Goal: Book appointment/travel/reservation

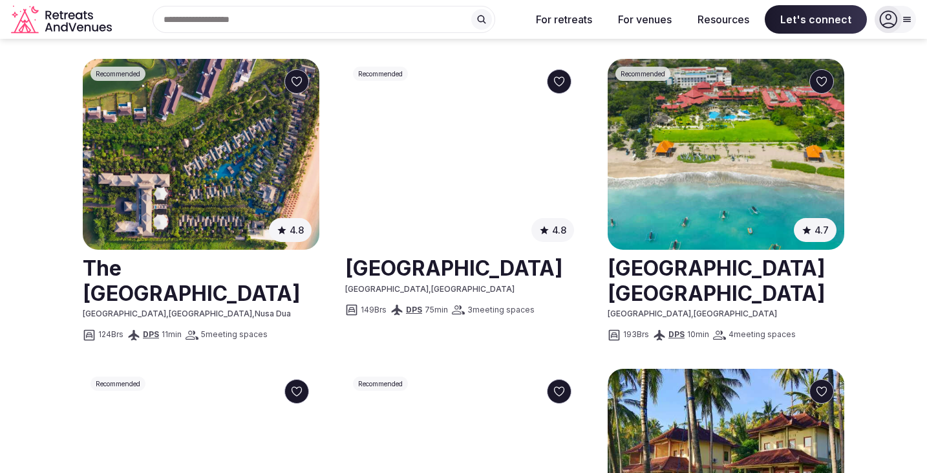
scroll to position [795, 0]
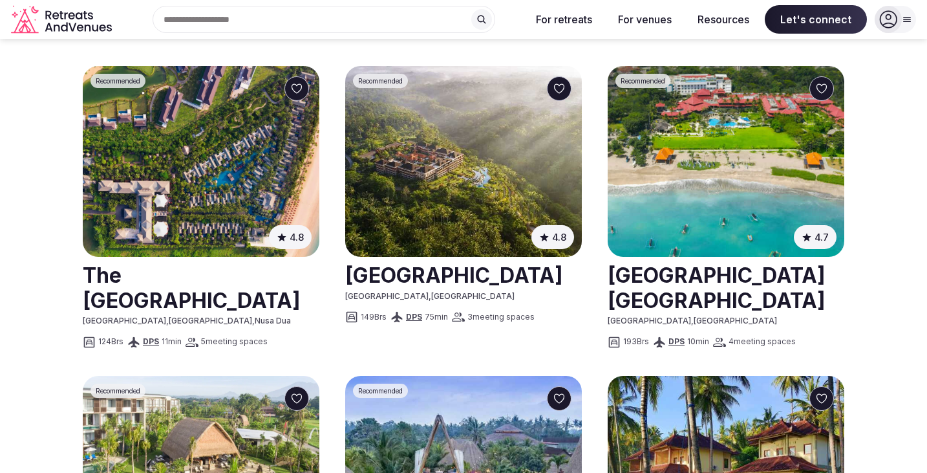
click at [202, 261] on link at bounding box center [201, 287] width 237 height 58
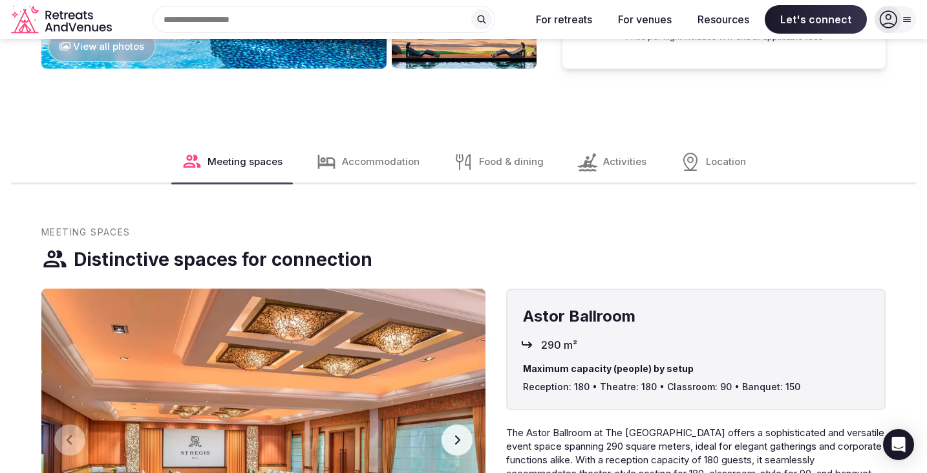
click at [397, 155] on span "Accommodation" at bounding box center [381, 162] width 78 height 14
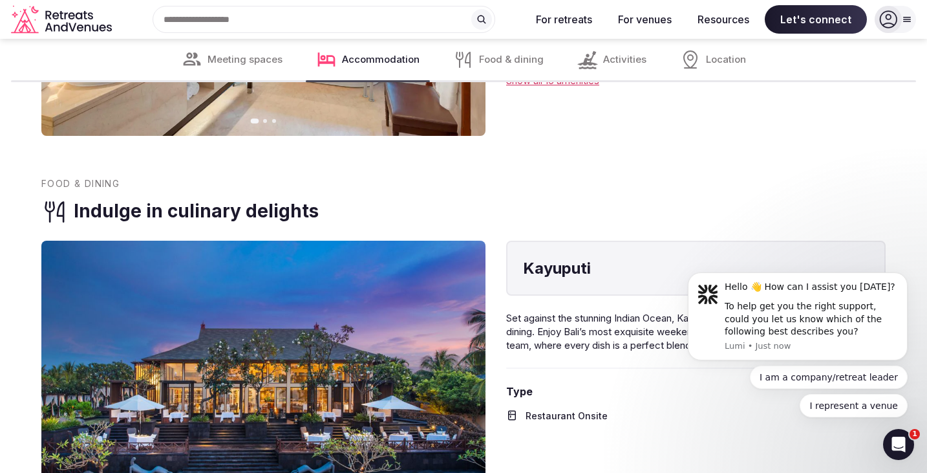
scroll to position [2299, 0]
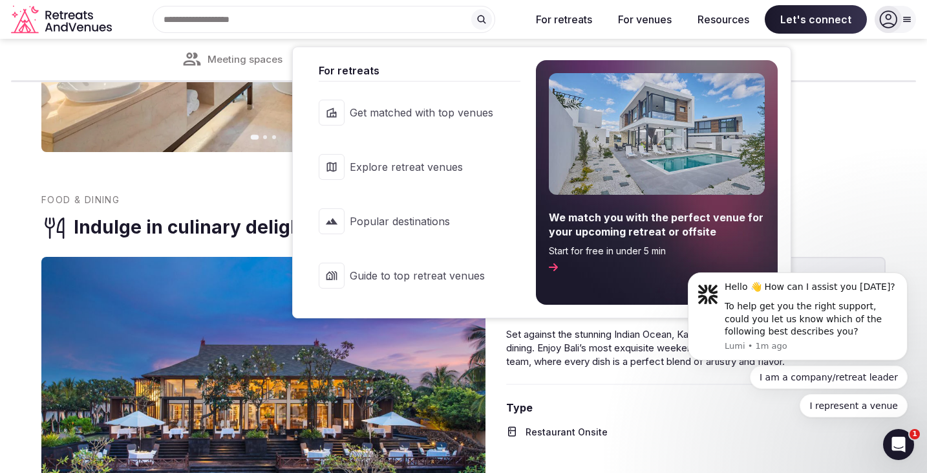
click at [497, 160] on link "Explore retreat venues" at bounding box center [413, 167] width 215 height 52
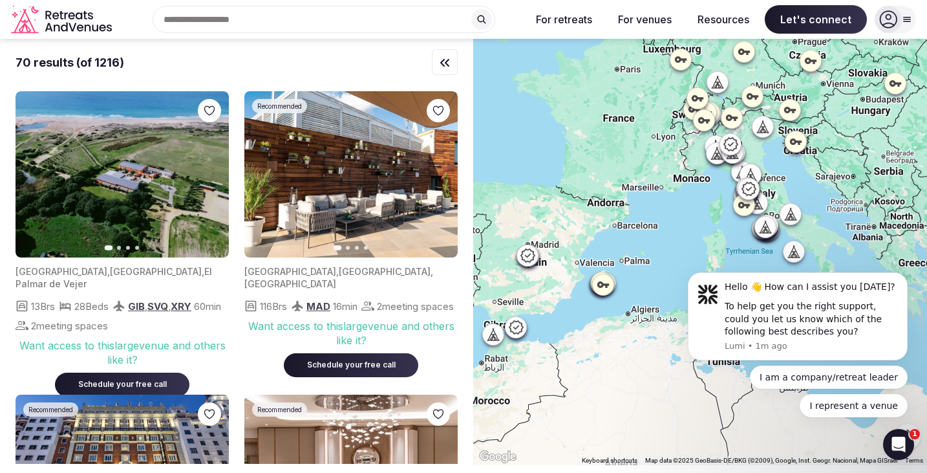
click at [248, 23] on div "Search Popular Destinations [GEOGRAPHIC_DATA], [GEOGRAPHIC_DATA] [GEOGRAPHIC_DA…" at bounding box center [318, 19] width 403 height 27
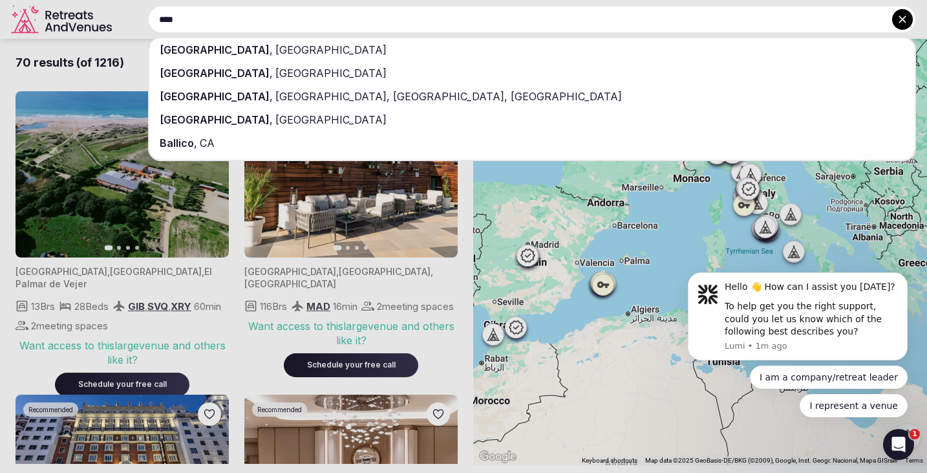
type input "****"
click at [264, 41] on div "[GEOGRAPHIC_DATA] , [GEOGRAPHIC_DATA]" at bounding box center [532, 49] width 766 height 23
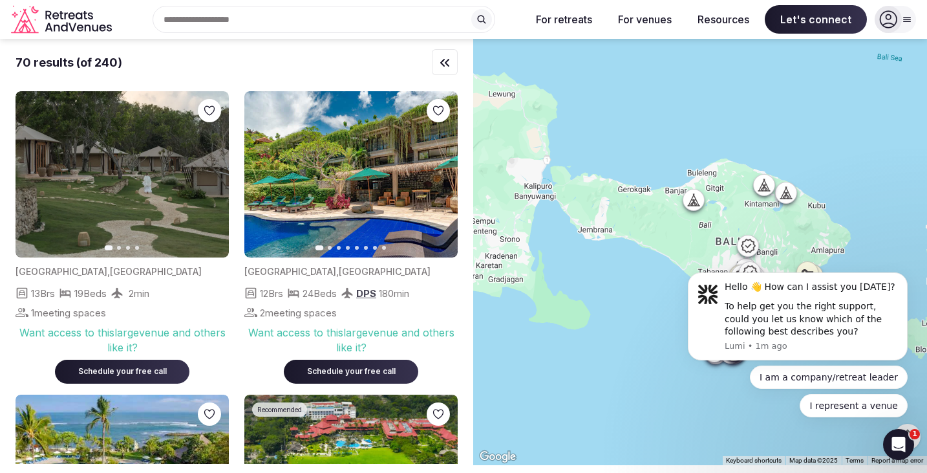
drag, startPoint x: 679, startPoint y: 255, endPoint x: 620, endPoint y: 197, distance: 82.8
click html "Hello 👋 How can I assist you [DATE]? To help get you the right support, could y…"
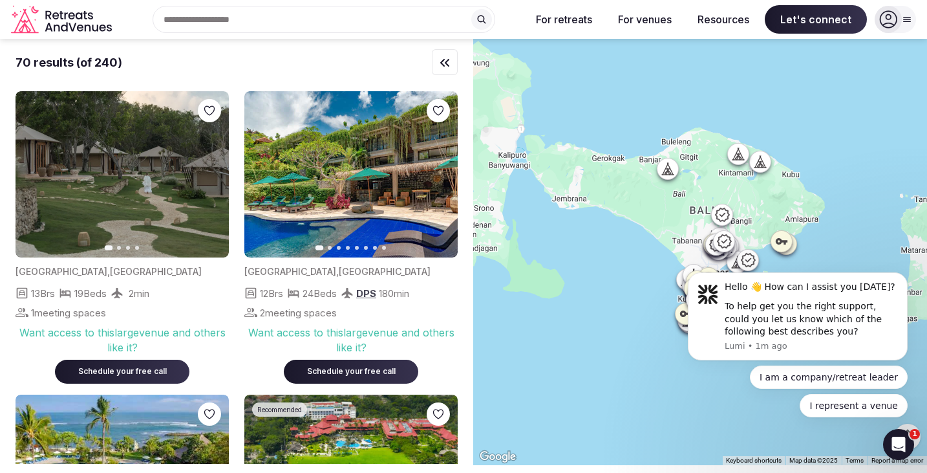
drag, startPoint x: 669, startPoint y: 237, endPoint x: 641, endPoint y: 204, distance: 42.7
click at [641, 204] on div at bounding box center [700, 252] width 454 height 426
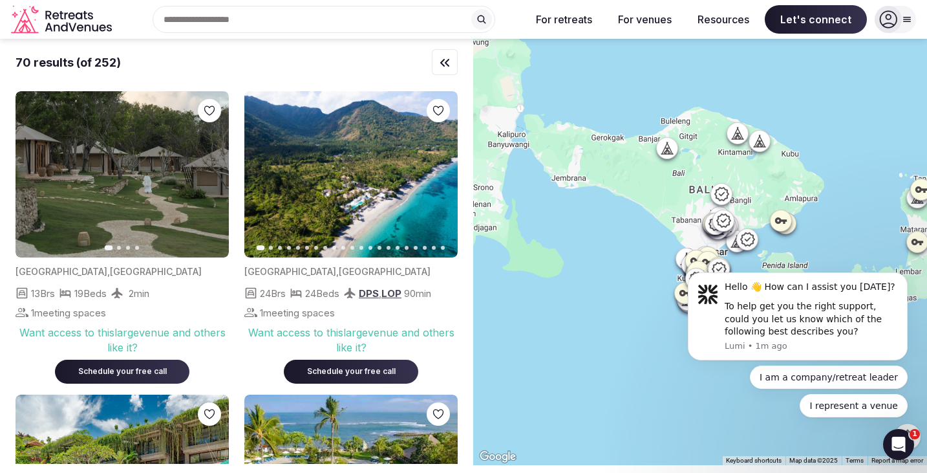
click at [905, 437] on div "Open Intercom Messenger" at bounding box center [898, 444] width 43 height 43
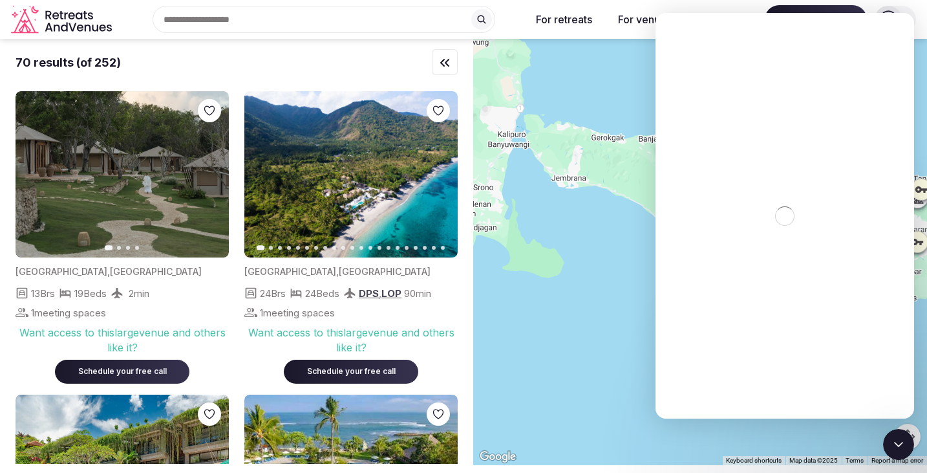
click at [905, 437] on icon "Close Intercom Messenger" at bounding box center [899, 444] width 16 height 16
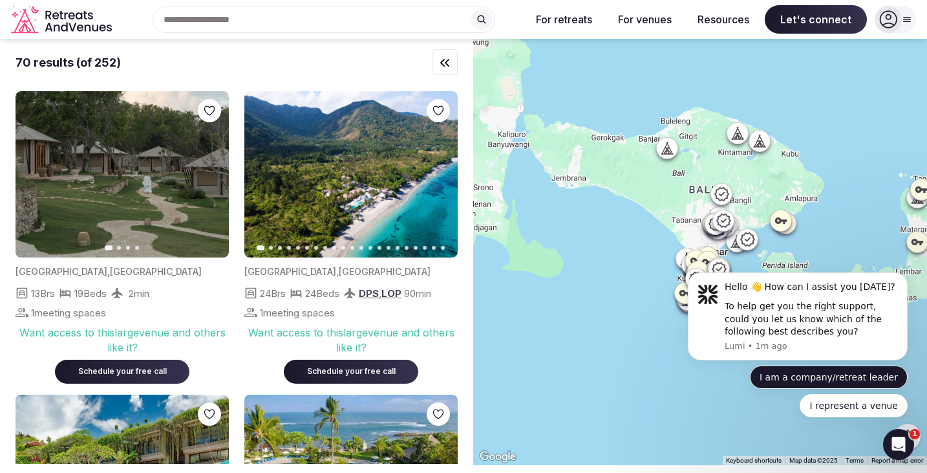
click at [836, 378] on button "I am a company/retreat leader" at bounding box center [829, 376] width 158 height 23
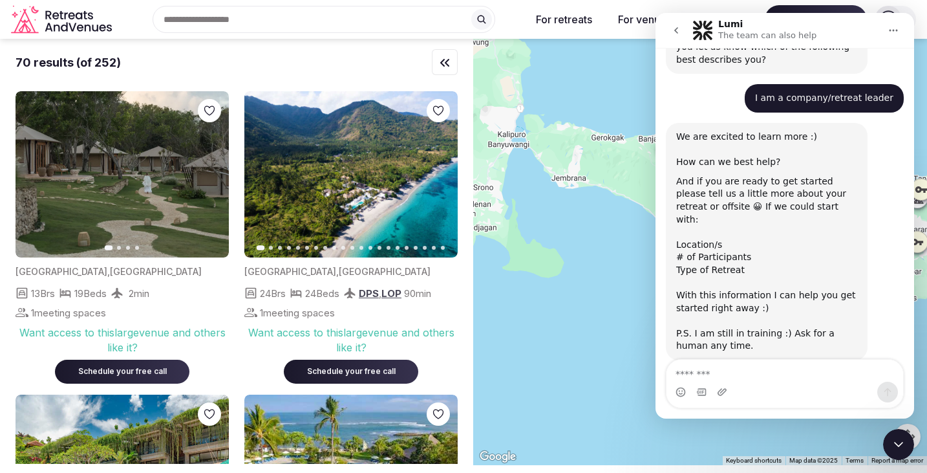
scroll to position [101, 0]
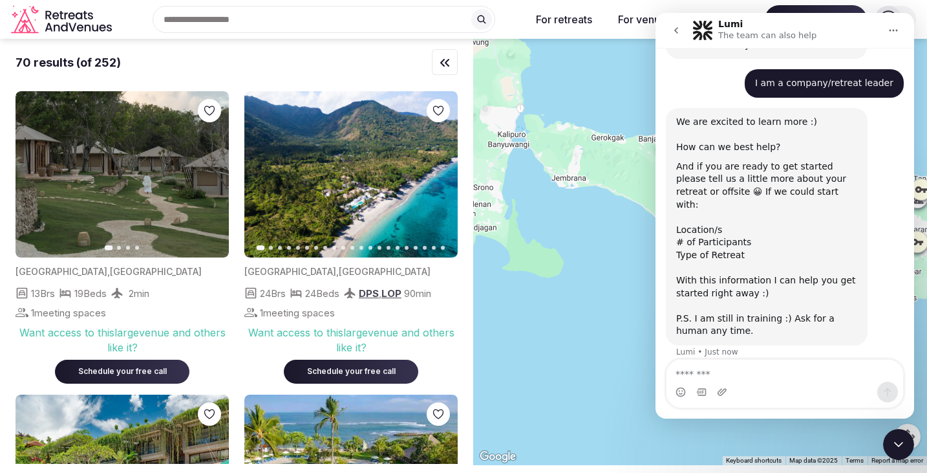
click at [712, 367] on textarea "Message…" at bounding box center [785, 370] width 237 height 22
type textarea "**********"
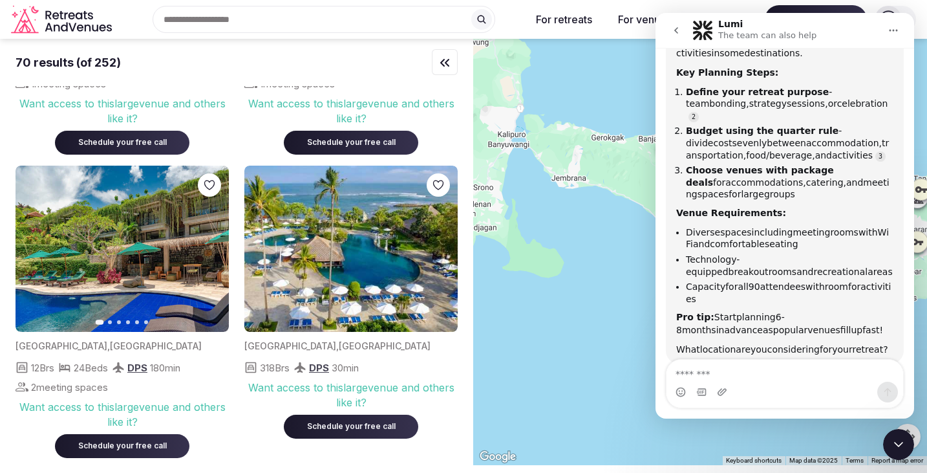
scroll to position [588, 0]
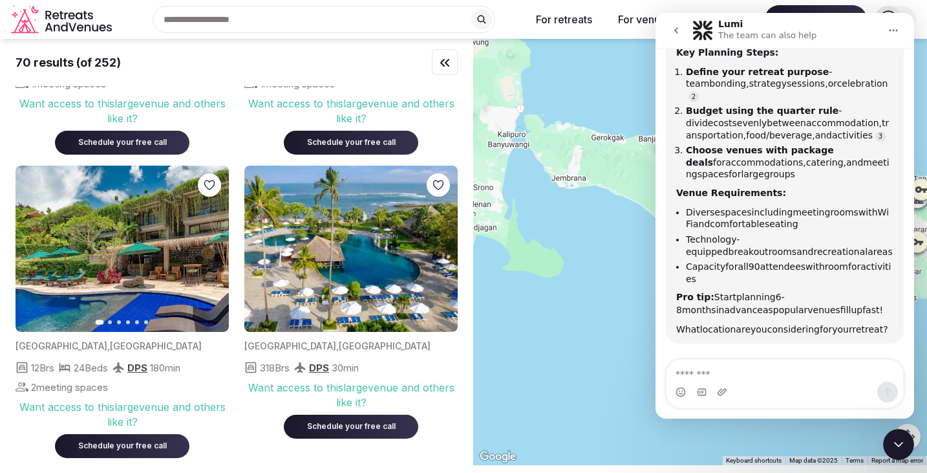
click at [700, 368] on textarea "Message…" at bounding box center [785, 370] width 237 height 22
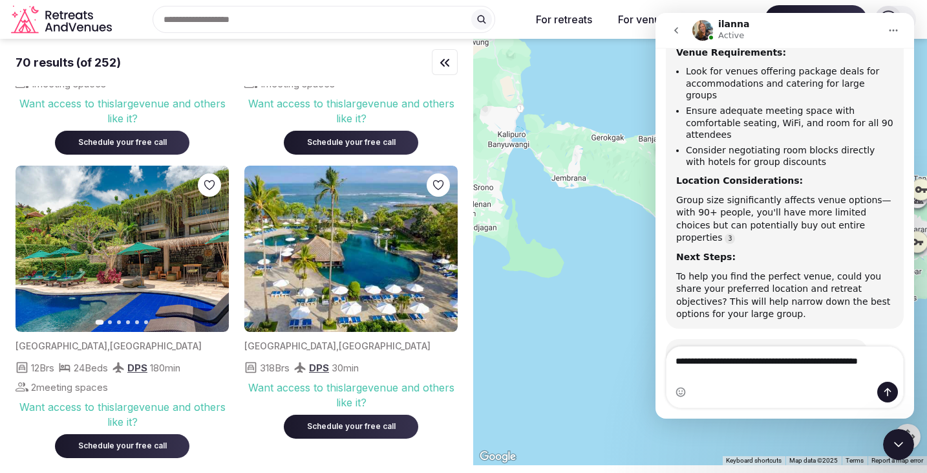
scroll to position [1040, 0]
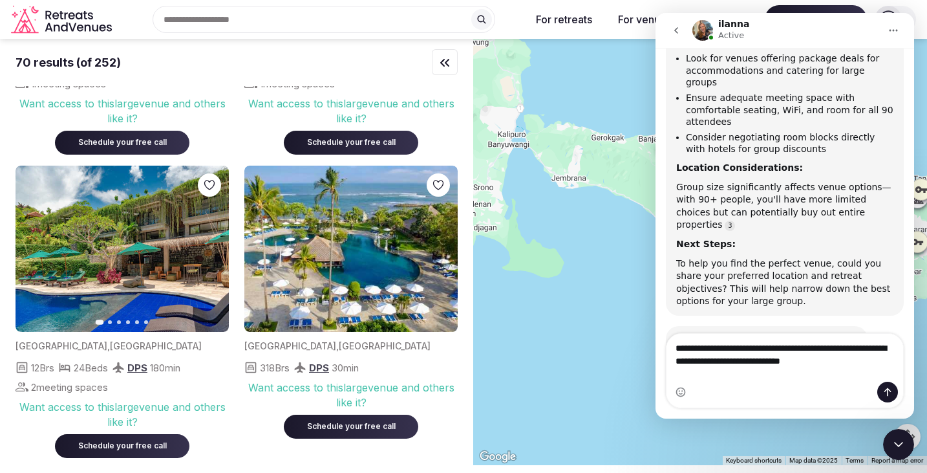
type textarea "**********"
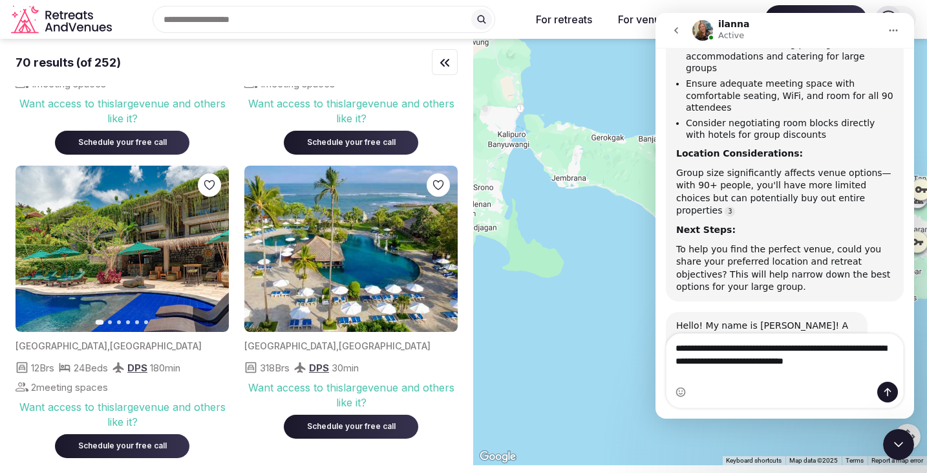
scroll to position [1066, 0]
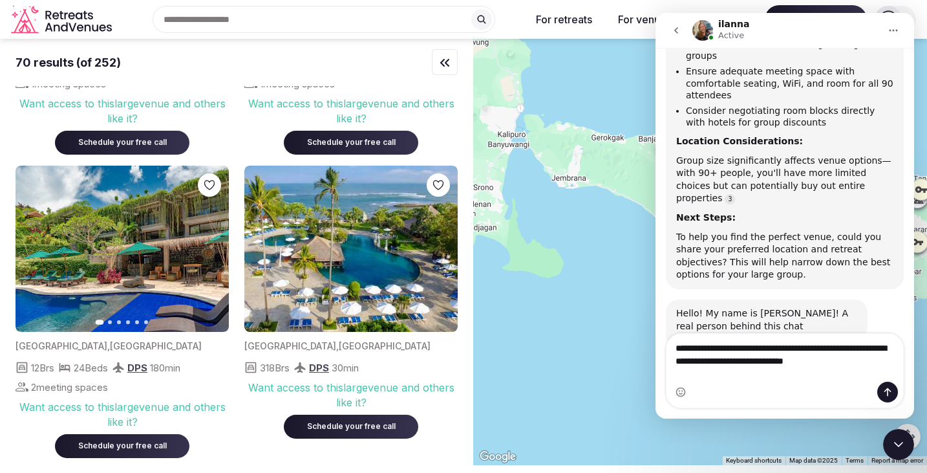
click at [714, 359] on textarea "**********" at bounding box center [785, 351] width 237 height 35
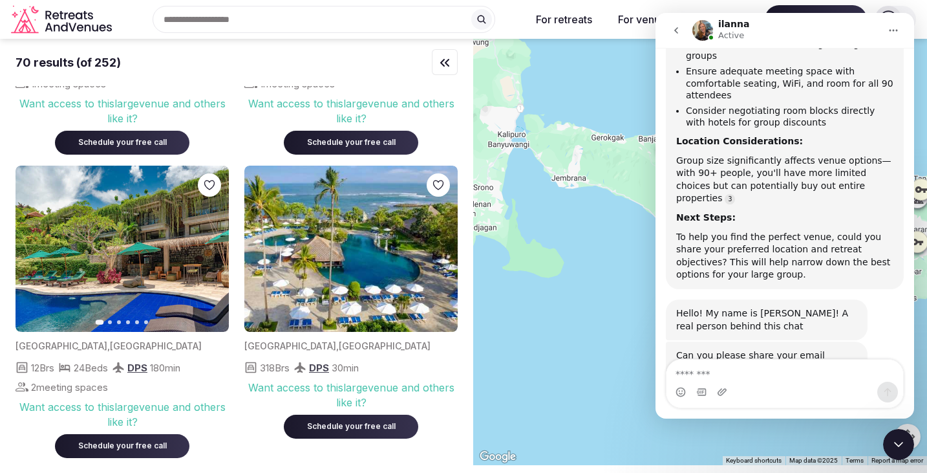
scroll to position [1096, 0]
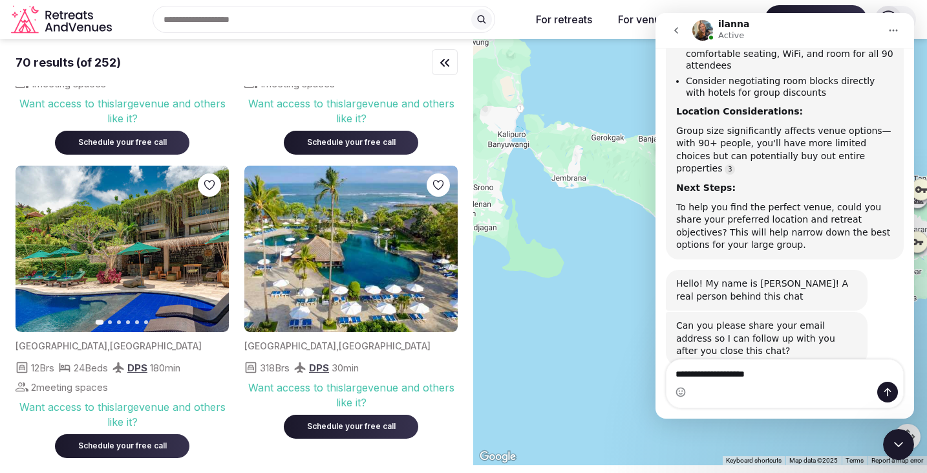
type textarea "**********"
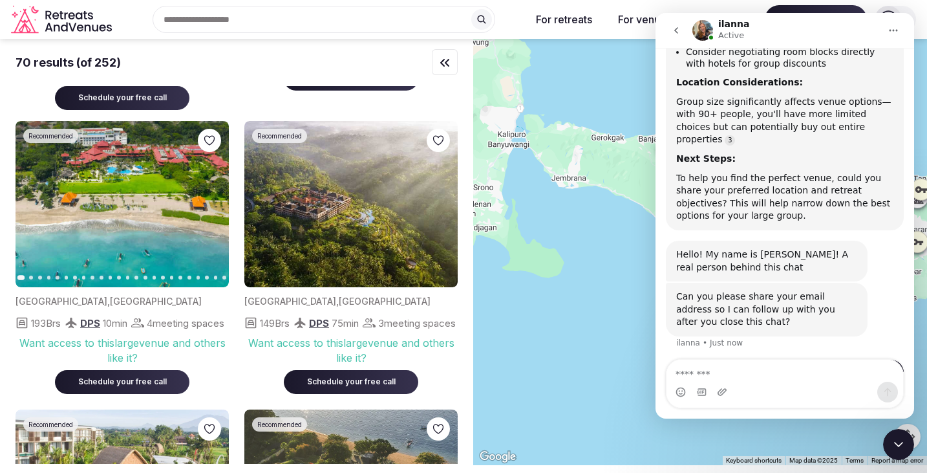
scroll to position [590, 0]
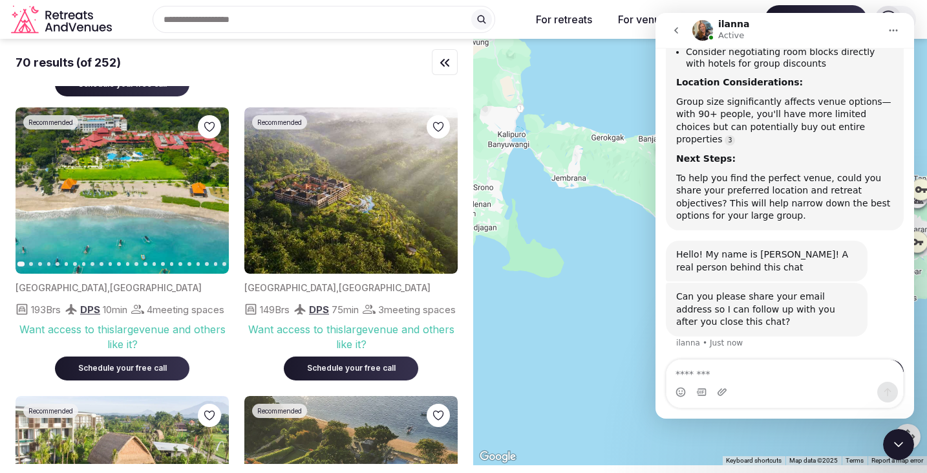
click at [212, 190] on icon "button" at bounding box center [211, 190] width 5 height 9
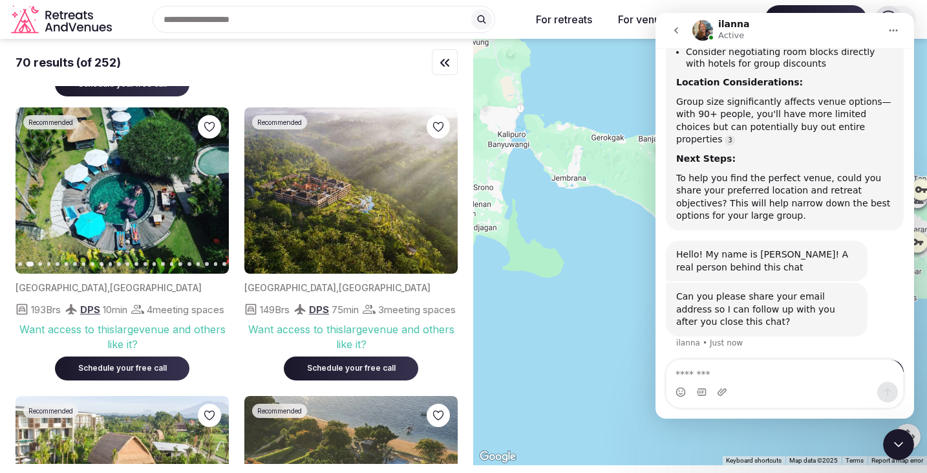
click at [216, 189] on button "Next slide" at bounding box center [210, 190] width 21 height 21
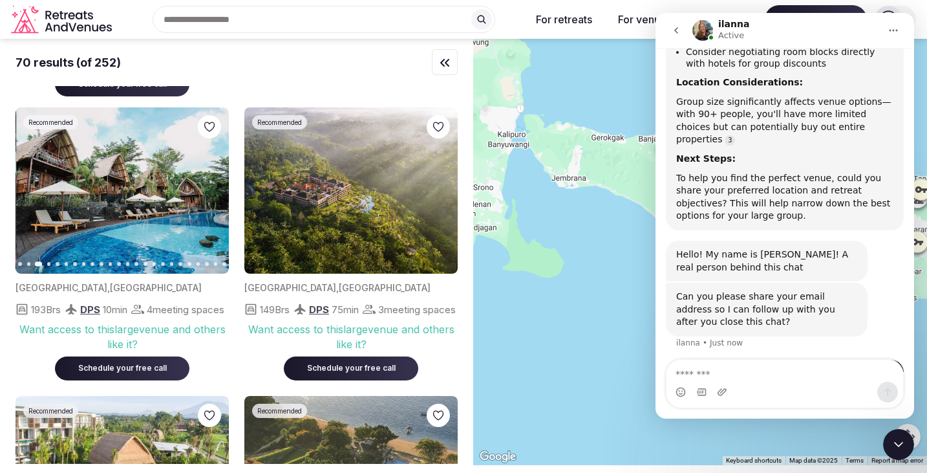
click at [215, 189] on icon "button" at bounding box center [211, 190] width 10 height 10
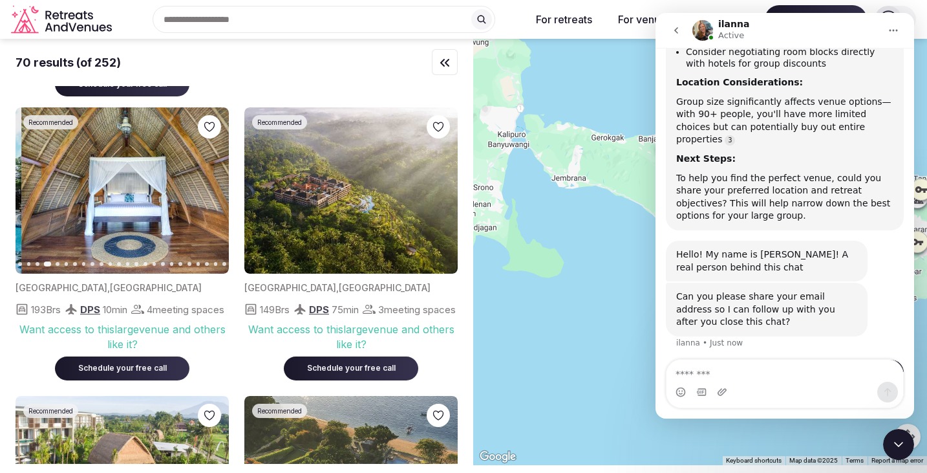
click at [215, 189] on icon "button" at bounding box center [211, 190] width 10 height 10
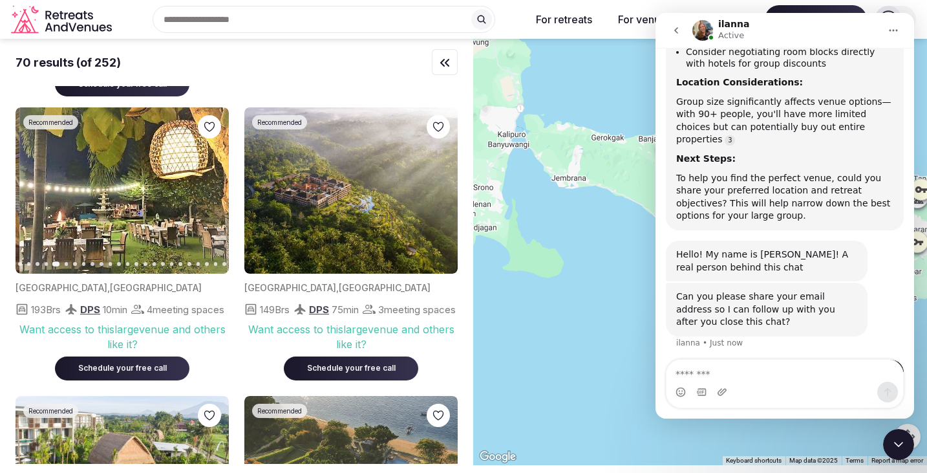
click at [215, 189] on icon "button" at bounding box center [211, 190] width 10 height 10
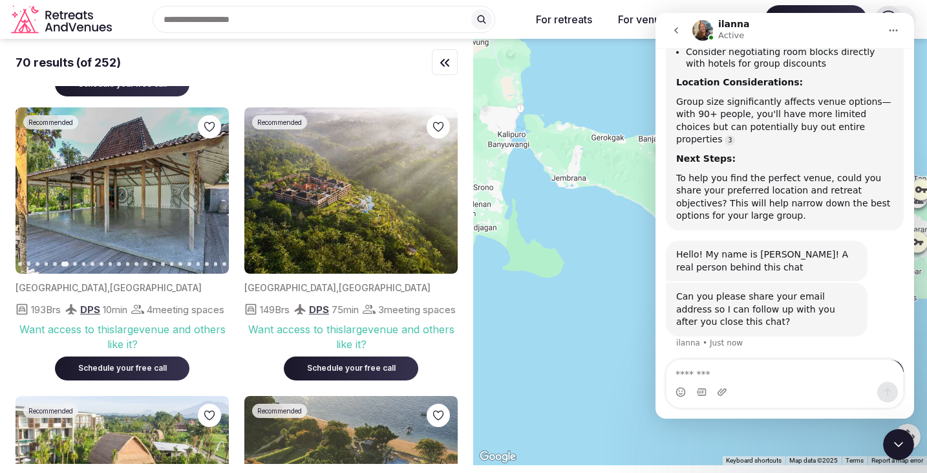
click at [215, 189] on icon "button" at bounding box center [211, 190] width 10 height 10
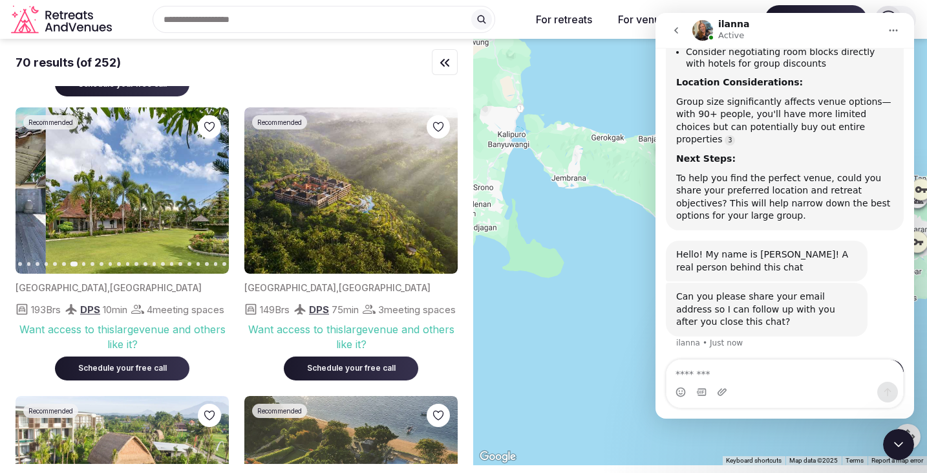
click at [215, 189] on icon "button" at bounding box center [211, 190] width 10 height 10
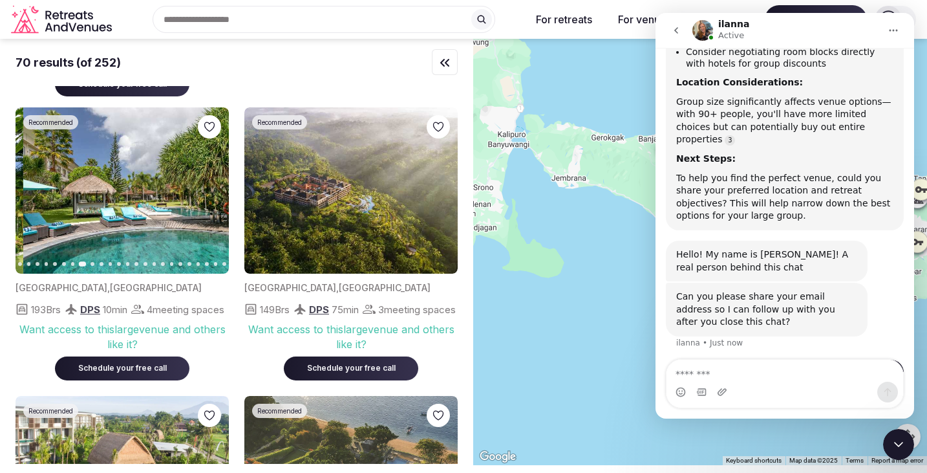
click at [215, 189] on icon "button" at bounding box center [211, 190] width 10 height 10
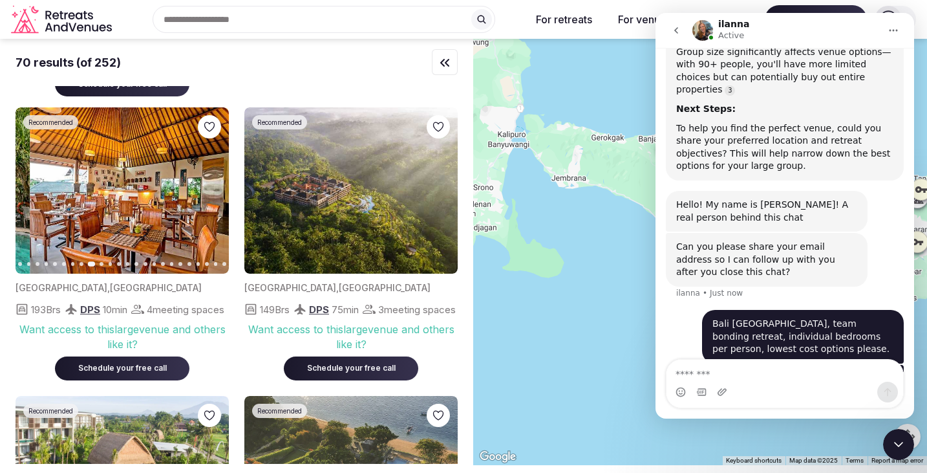
click at [215, 189] on icon "button" at bounding box center [211, 190] width 10 height 10
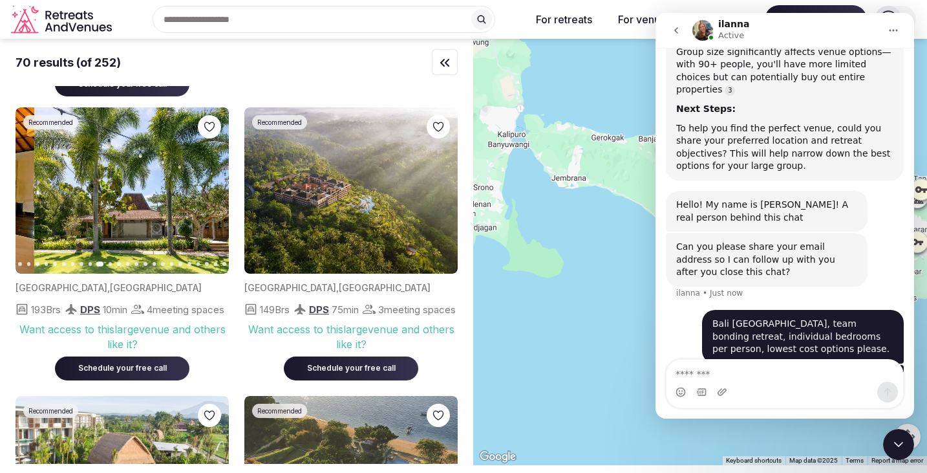
click at [215, 189] on icon "button" at bounding box center [211, 190] width 10 height 10
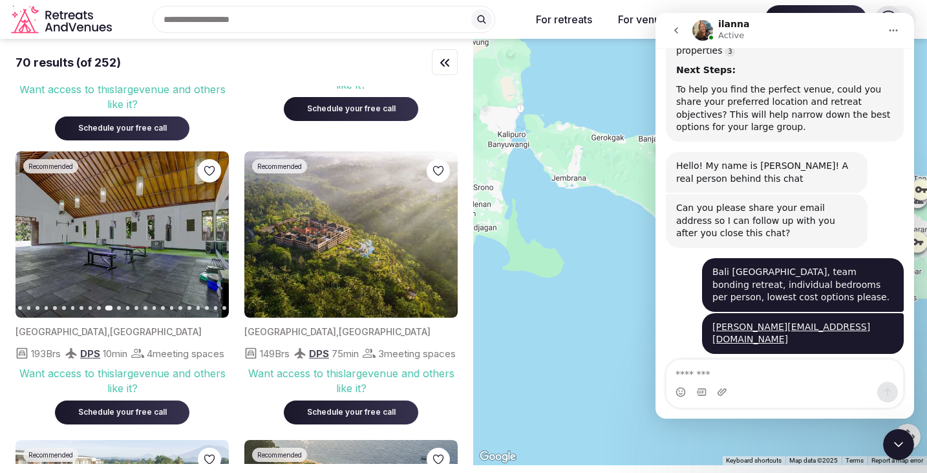
scroll to position [544, 0]
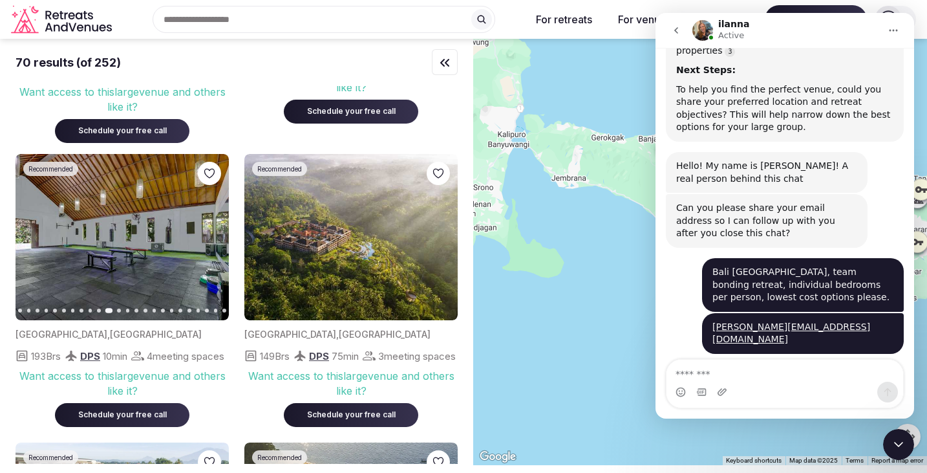
click at [215, 238] on icon "button" at bounding box center [211, 236] width 10 height 10
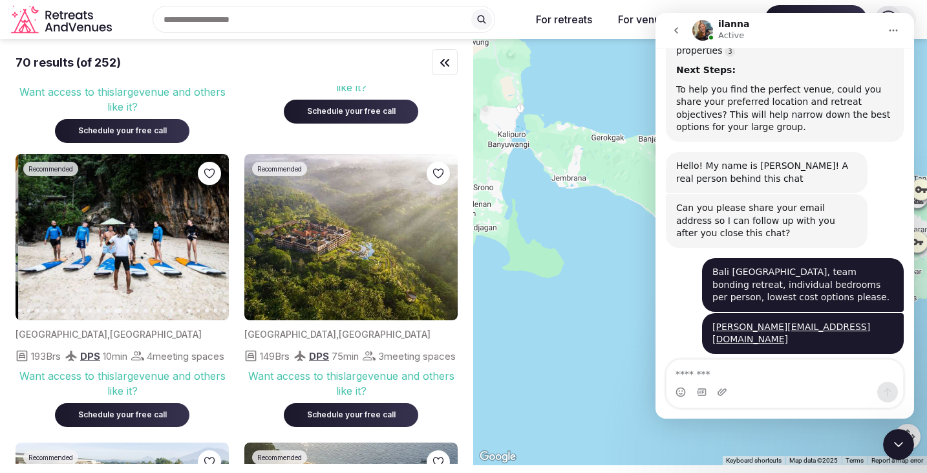
click at [215, 238] on icon "button" at bounding box center [211, 236] width 10 height 10
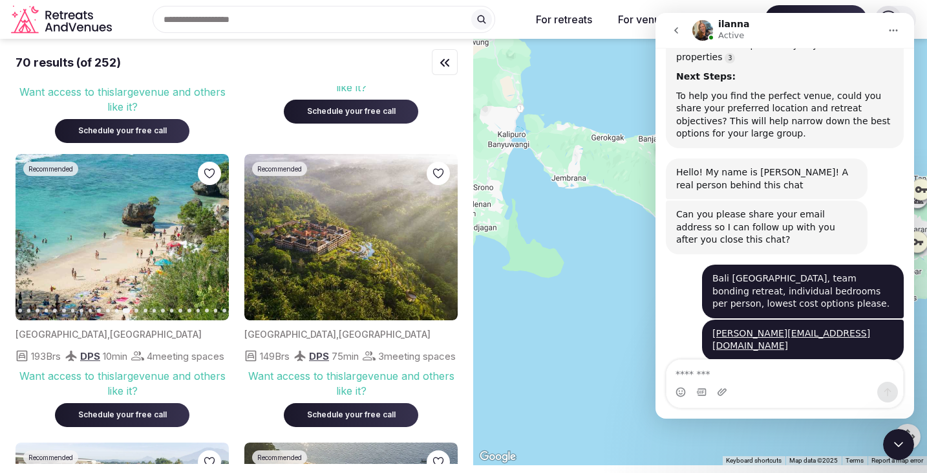
click at [215, 238] on icon "button" at bounding box center [211, 236] width 10 height 10
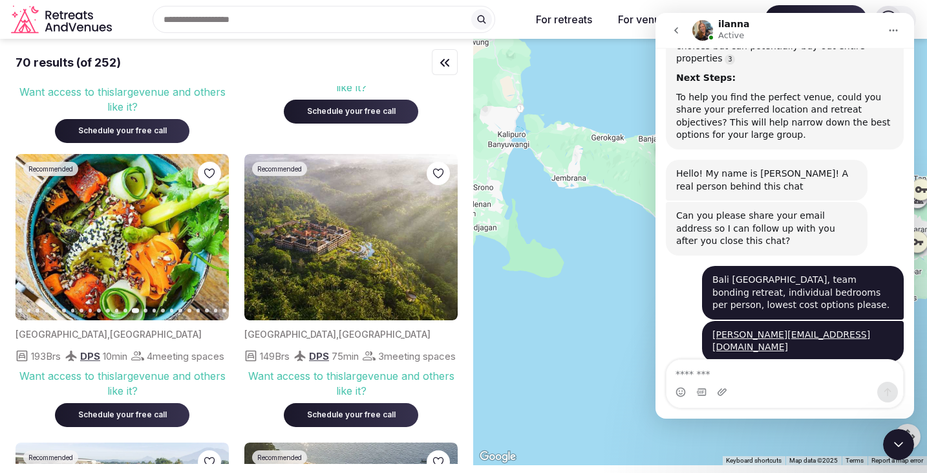
click at [215, 238] on icon "button" at bounding box center [211, 236] width 10 height 10
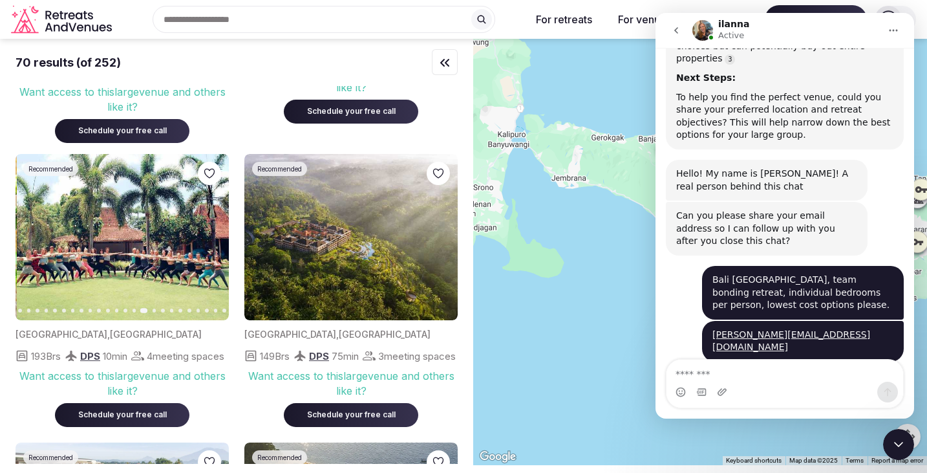
click at [213, 238] on icon "button" at bounding box center [211, 236] width 10 height 10
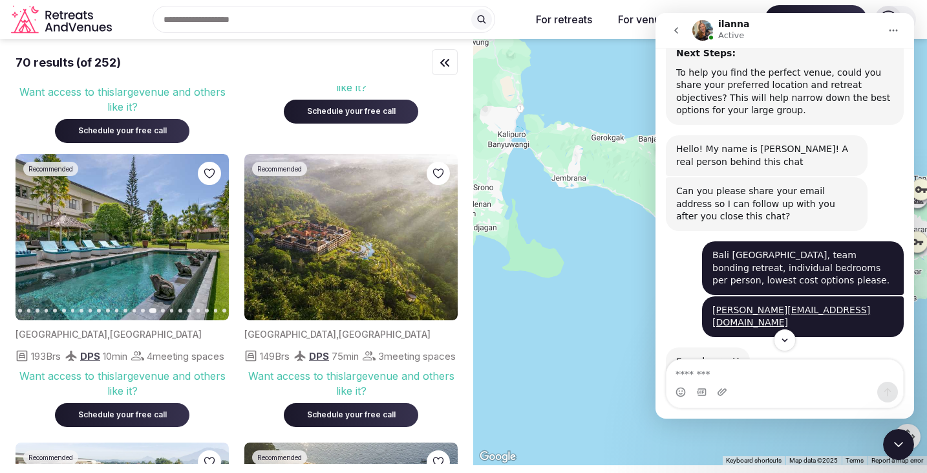
scroll to position [1256, 0]
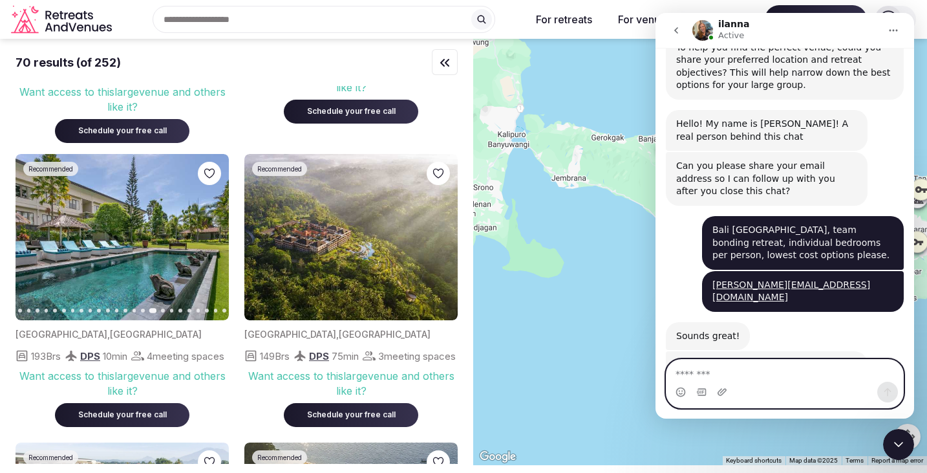
click at [706, 372] on textarea "Message…" at bounding box center [785, 370] width 237 height 22
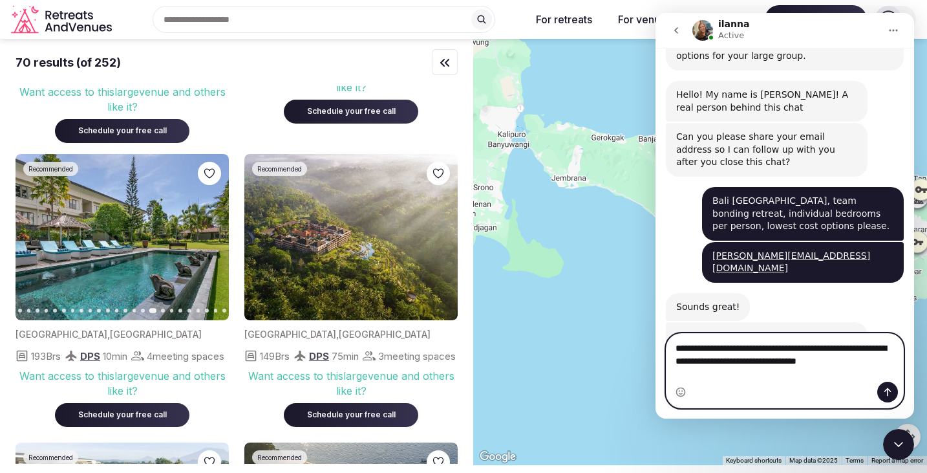
scroll to position [1298, 0]
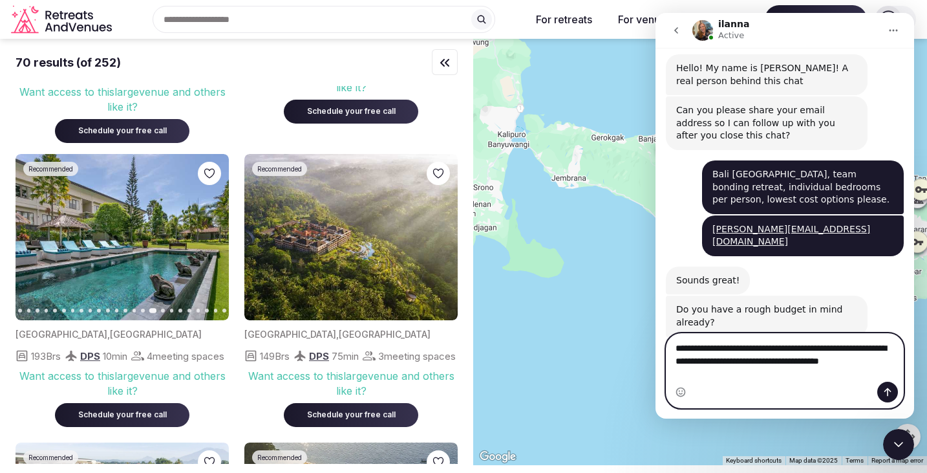
type textarea "**********"
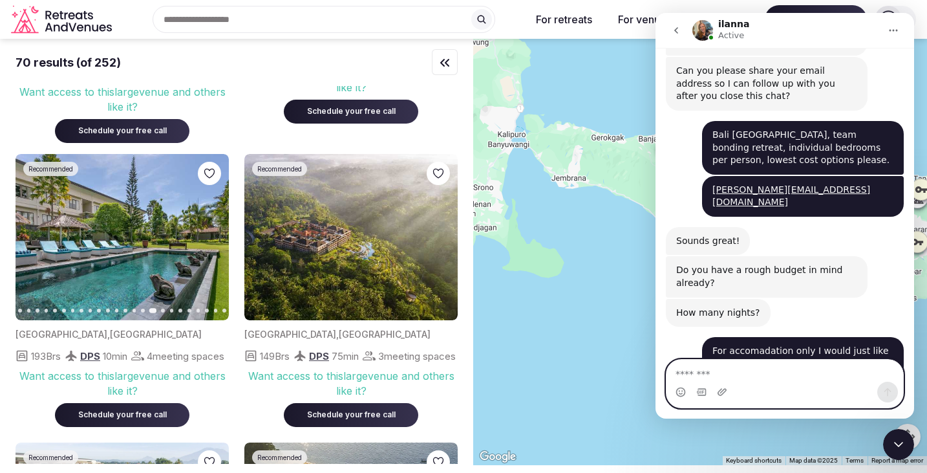
scroll to position [579, 0]
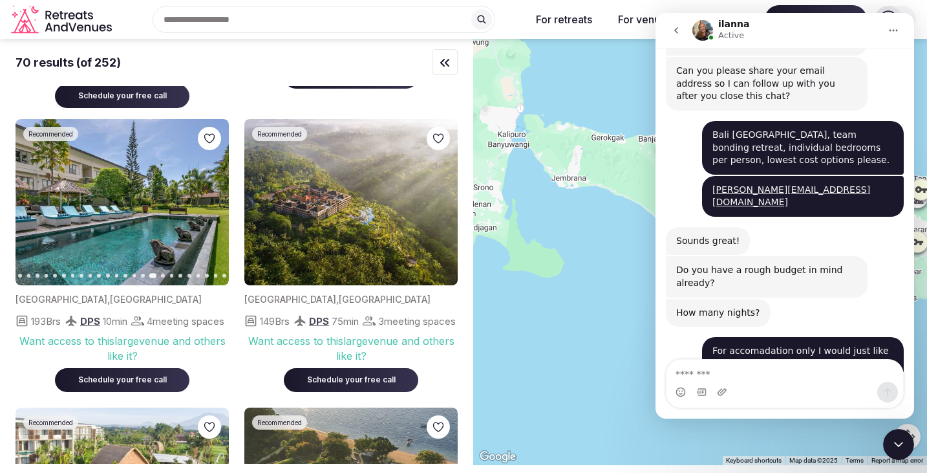
click at [209, 206] on icon "button" at bounding box center [211, 202] width 10 height 10
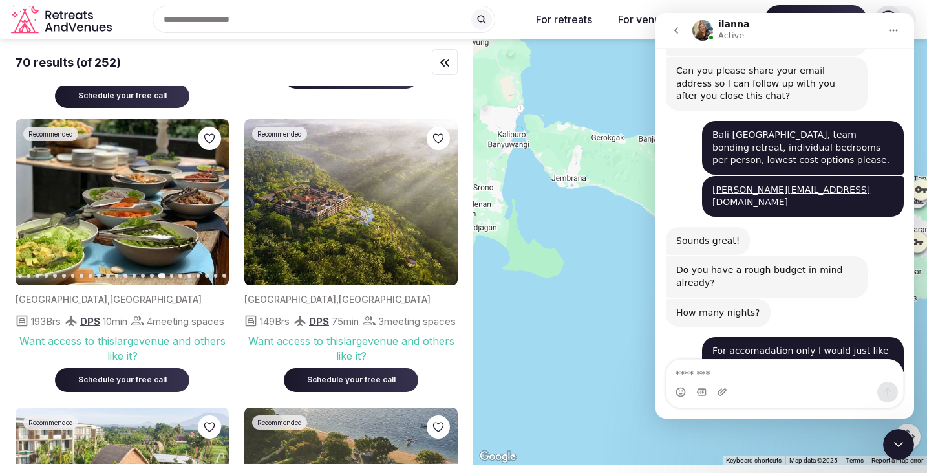
click at [209, 203] on icon "button" at bounding box center [211, 202] width 10 height 10
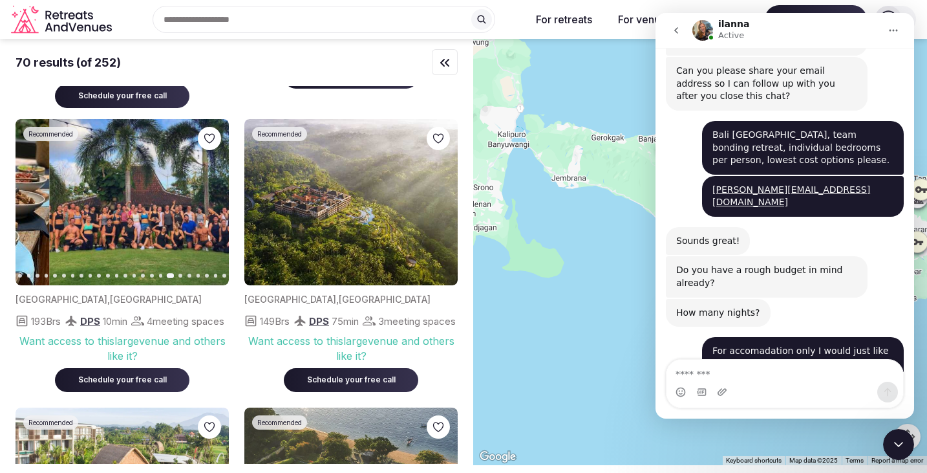
scroll to position [1400, 0]
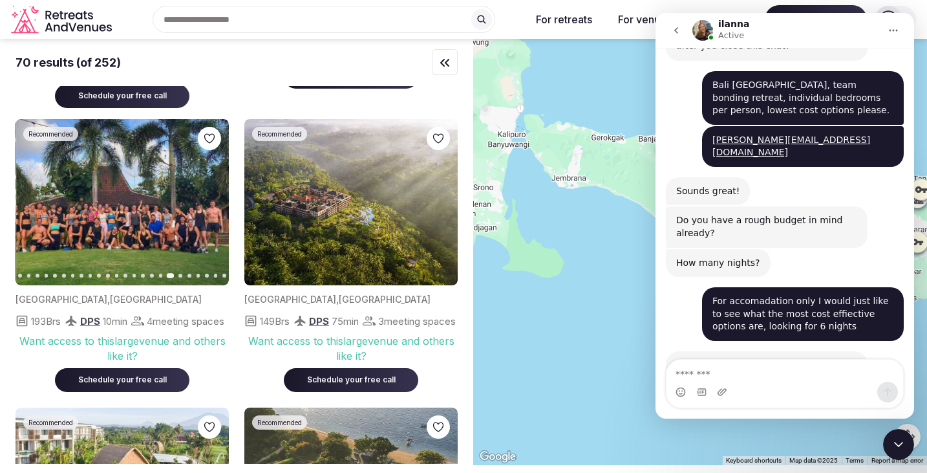
click at [209, 203] on icon "button" at bounding box center [211, 202] width 10 height 10
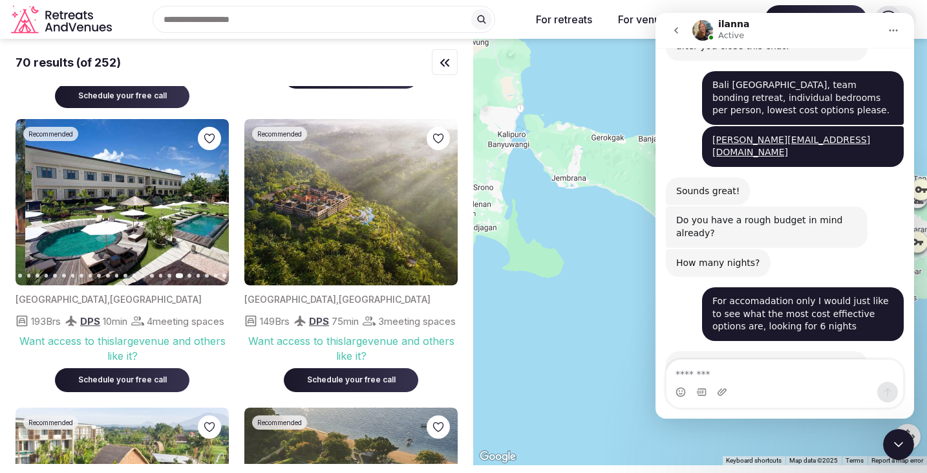
click at [209, 203] on icon "button" at bounding box center [211, 202] width 10 height 10
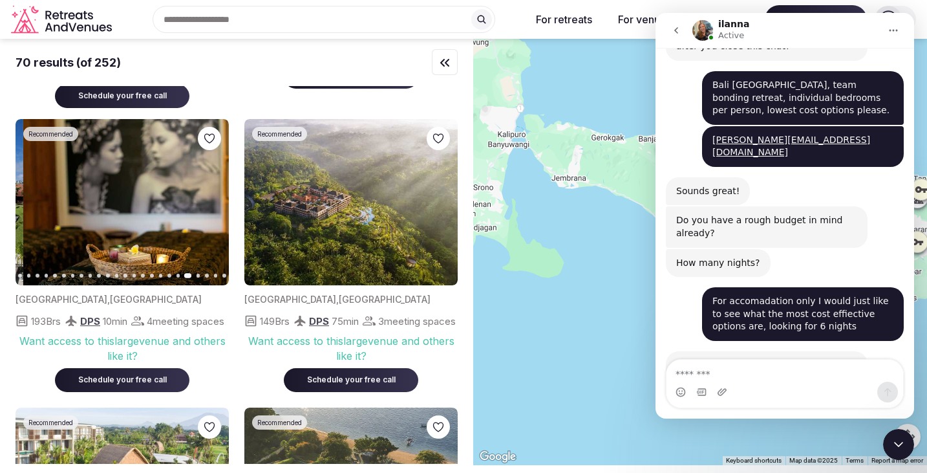
click at [209, 203] on icon "button" at bounding box center [211, 202] width 10 height 10
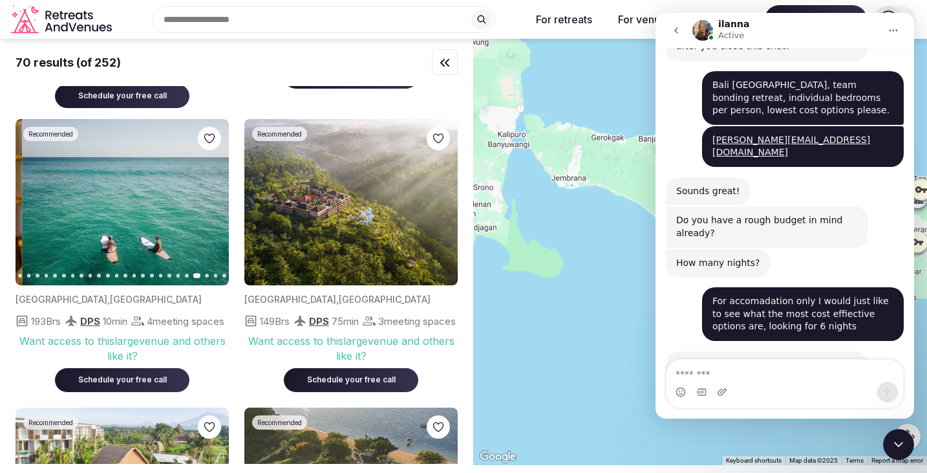
click at [209, 203] on icon "button" at bounding box center [211, 202] width 10 height 10
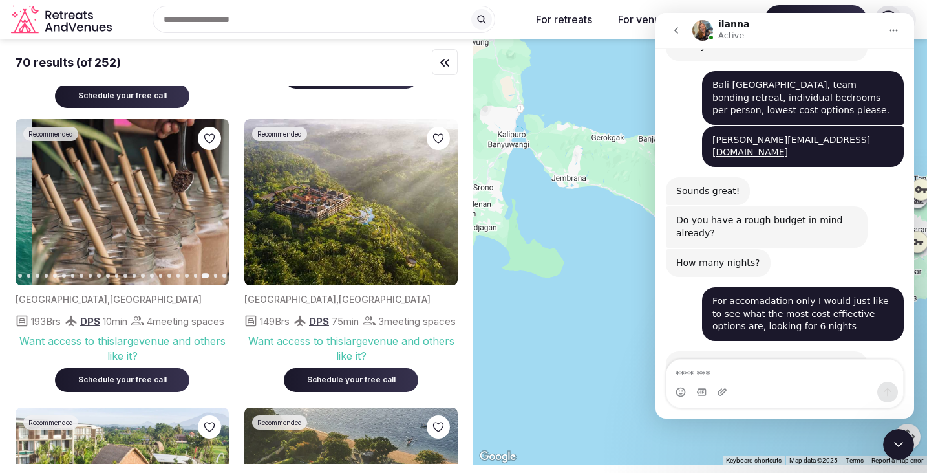
click at [209, 203] on icon "button" at bounding box center [211, 202] width 10 height 10
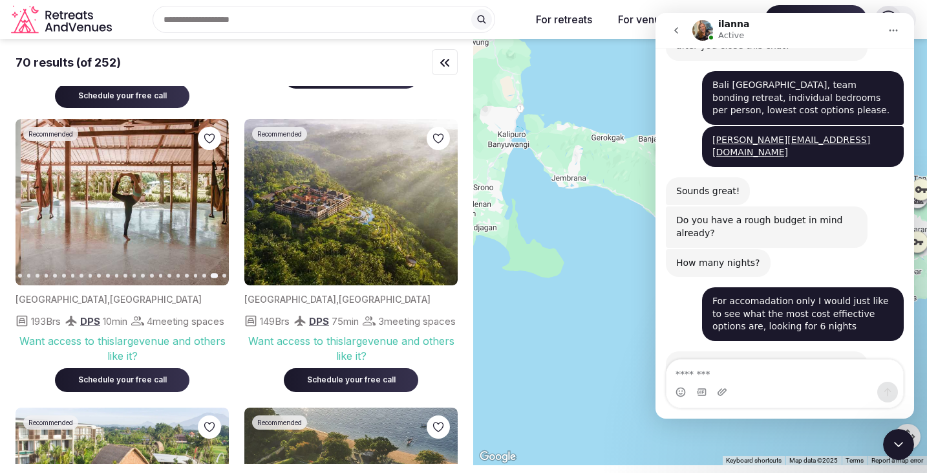
click at [209, 203] on icon "button" at bounding box center [211, 202] width 10 height 10
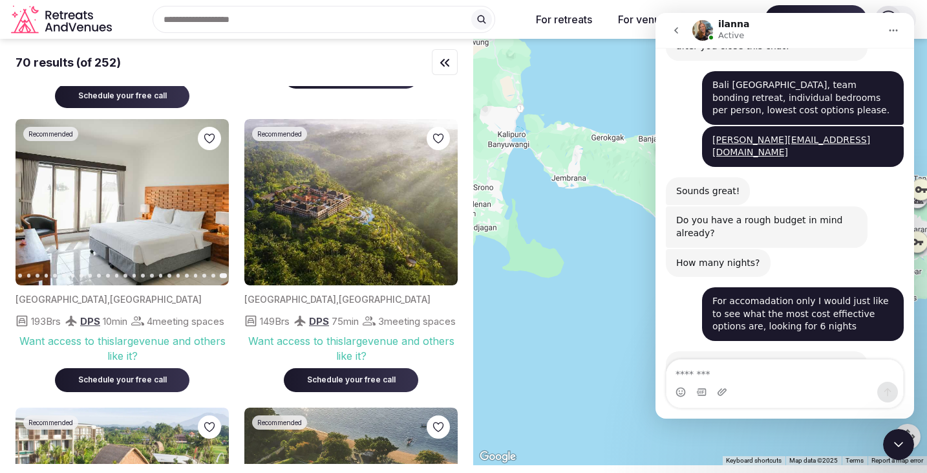
click at [161, 217] on img at bounding box center [122, 202] width 213 height 166
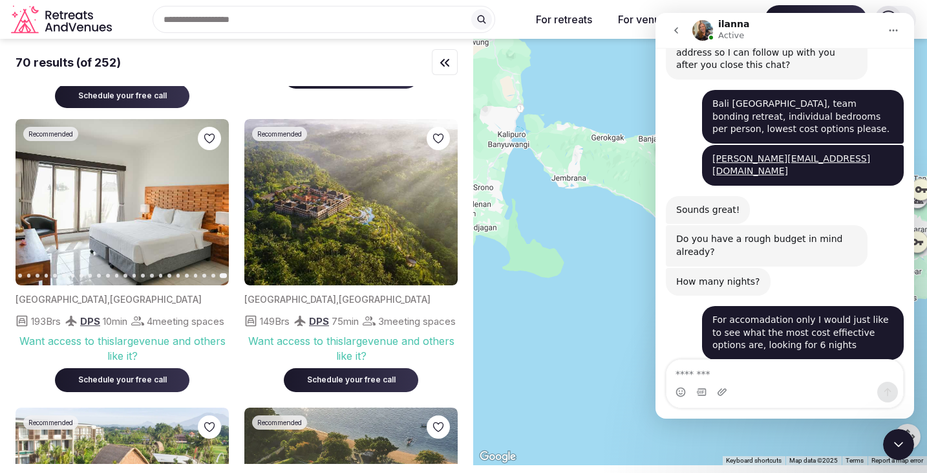
click at [147, 328] on span "4 meeting spaces" at bounding box center [186, 321] width 78 height 14
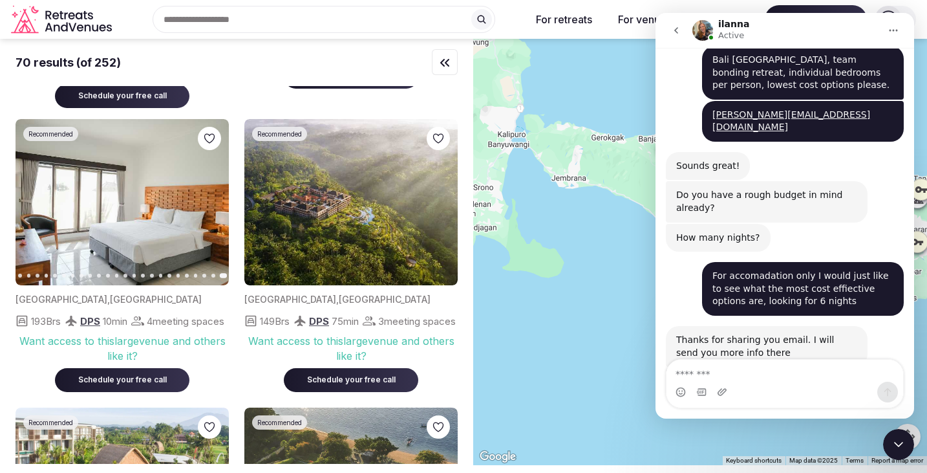
scroll to position [1430, 0]
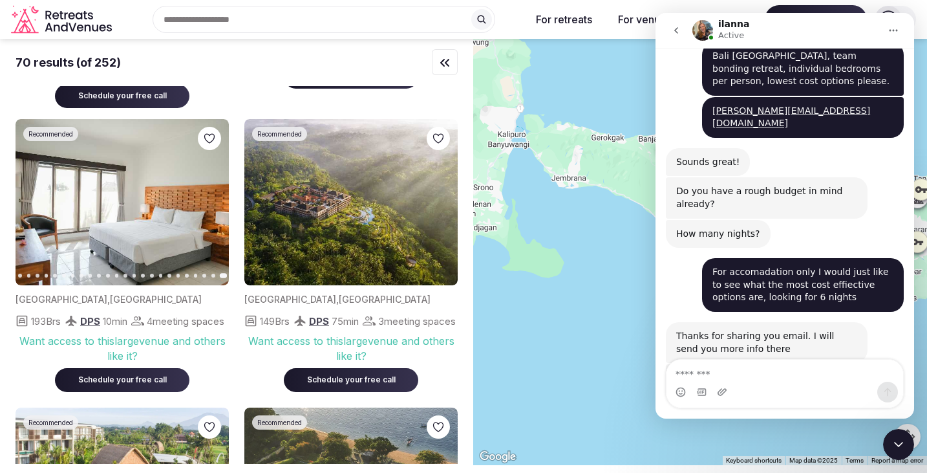
click at [58, 192] on img at bounding box center [122, 202] width 213 height 166
click at [65, 189] on img at bounding box center [122, 202] width 213 height 166
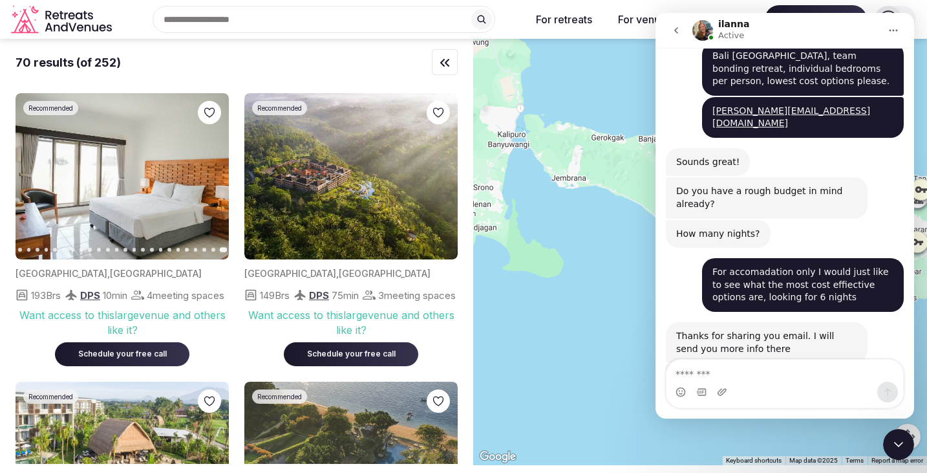
scroll to position [624, 0]
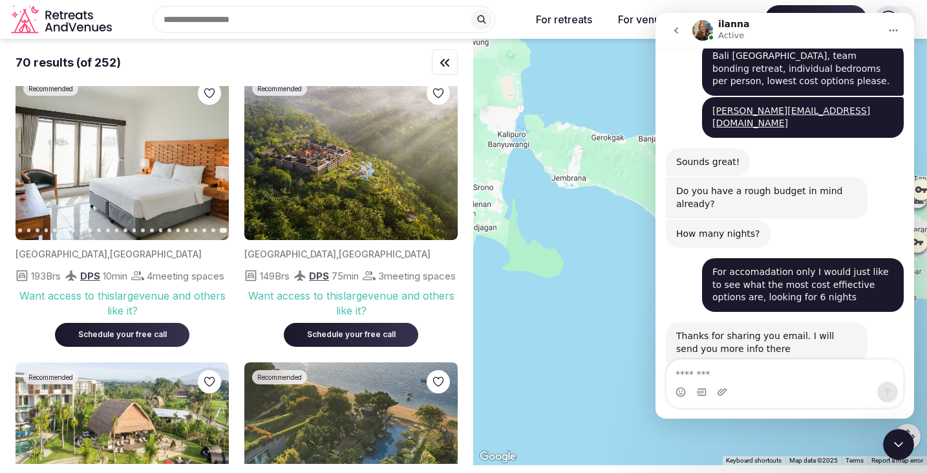
click at [57, 317] on div "Want access to this large venue and others like it?" at bounding box center [122, 302] width 213 height 29
click at [56, 237] on img at bounding box center [122, 157] width 213 height 166
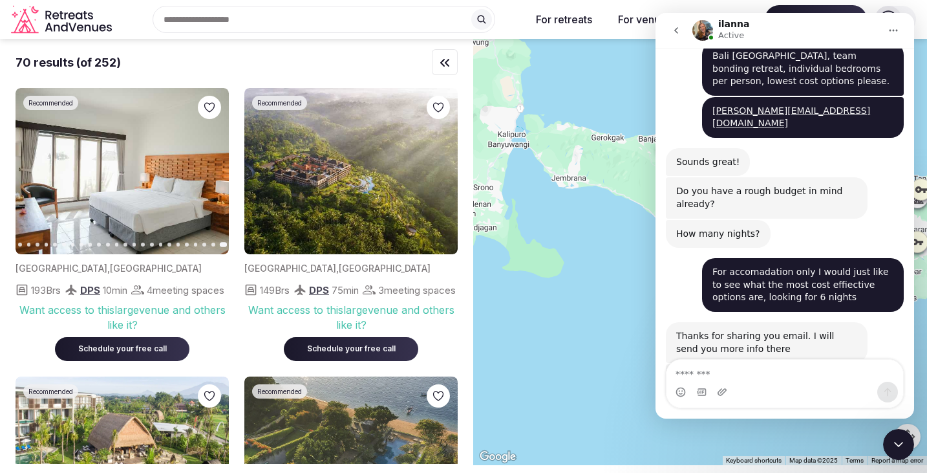
scroll to position [606, 0]
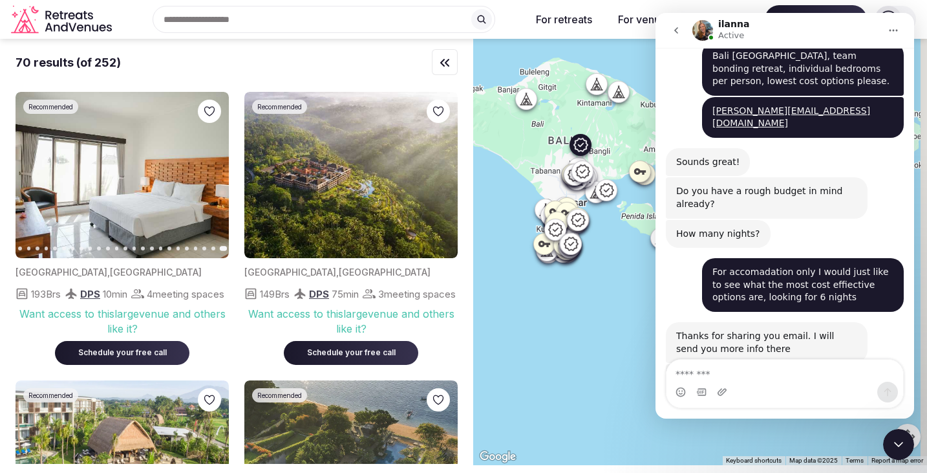
drag, startPoint x: 579, startPoint y: 219, endPoint x: 434, endPoint y: 170, distance: 152.9
click at [434, 170] on div "70 results (of 252) Previous slide Next slide [GEOGRAPHIC_DATA] , [GEOGRAPHIC_D…" at bounding box center [463, 252] width 927 height 426
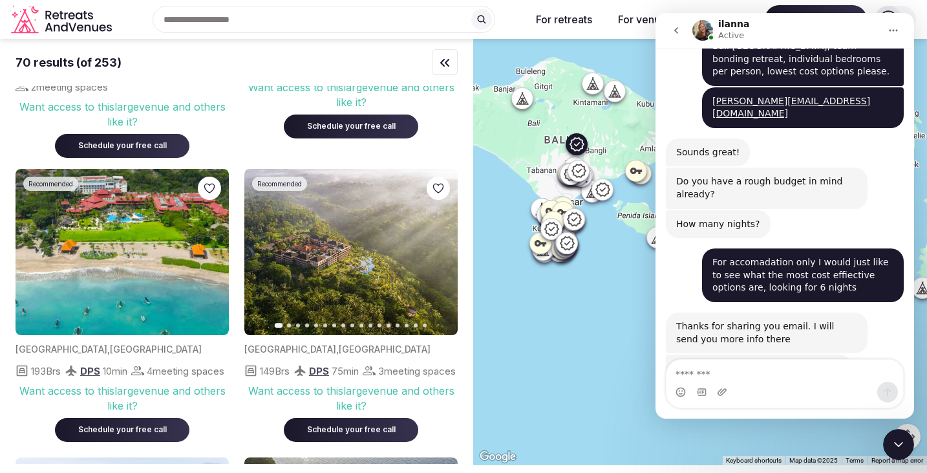
scroll to position [530, 0]
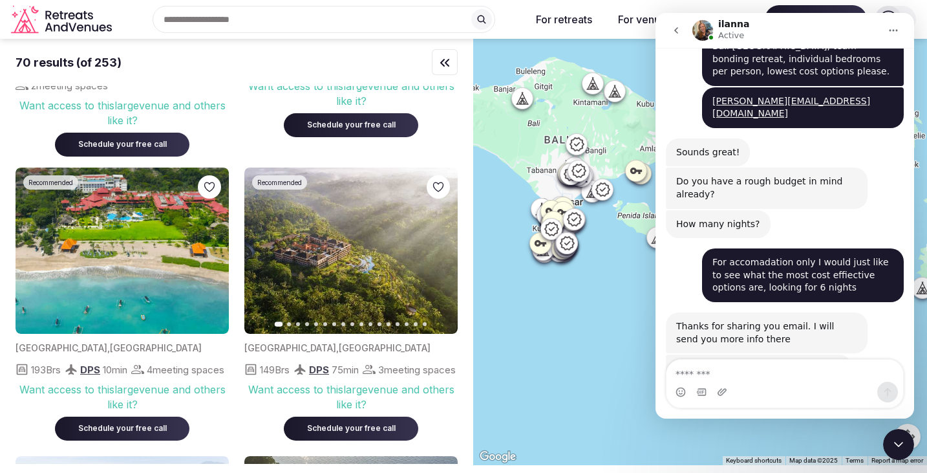
click at [678, 34] on icon "go back" at bounding box center [676, 30] width 10 height 10
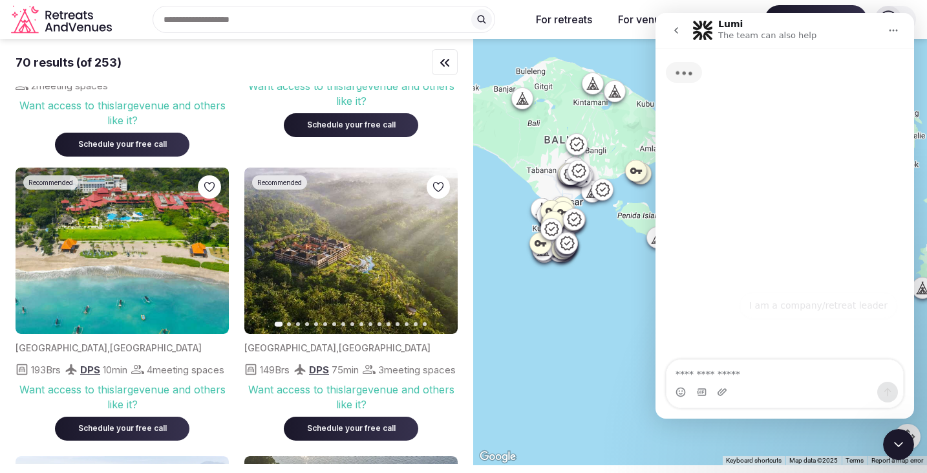
scroll to position [0, 0]
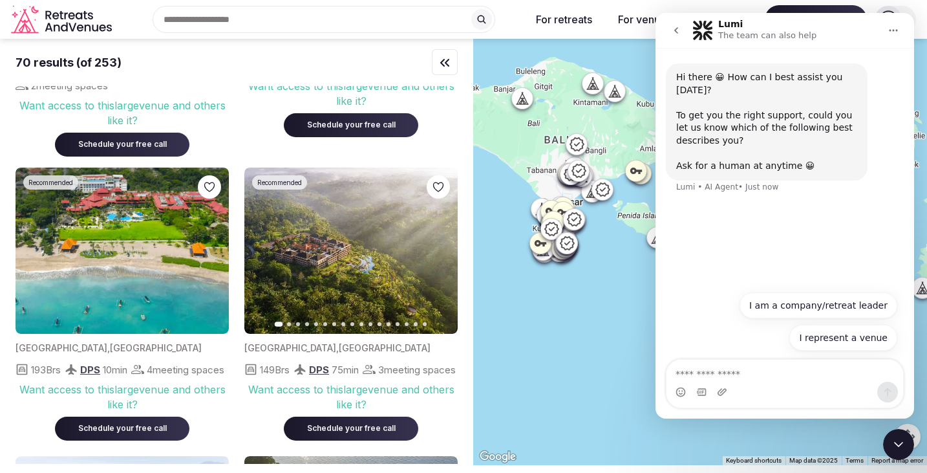
click at [677, 36] on button "go back" at bounding box center [676, 30] width 25 height 25
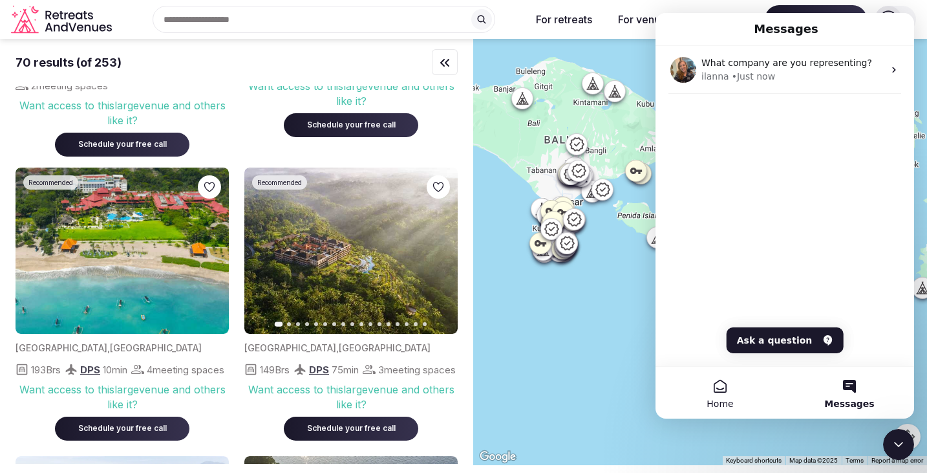
click at [710, 385] on button "Home" at bounding box center [720, 393] width 129 height 52
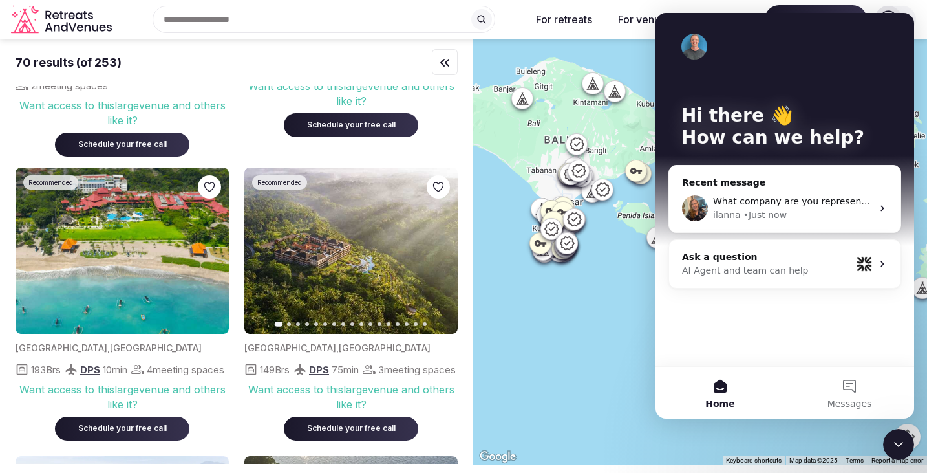
click at [621, 305] on div at bounding box center [700, 252] width 454 height 426
click at [888, 438] on div "Close Intercom Messenger" at bounding box center [898, 444] width 31 height 31
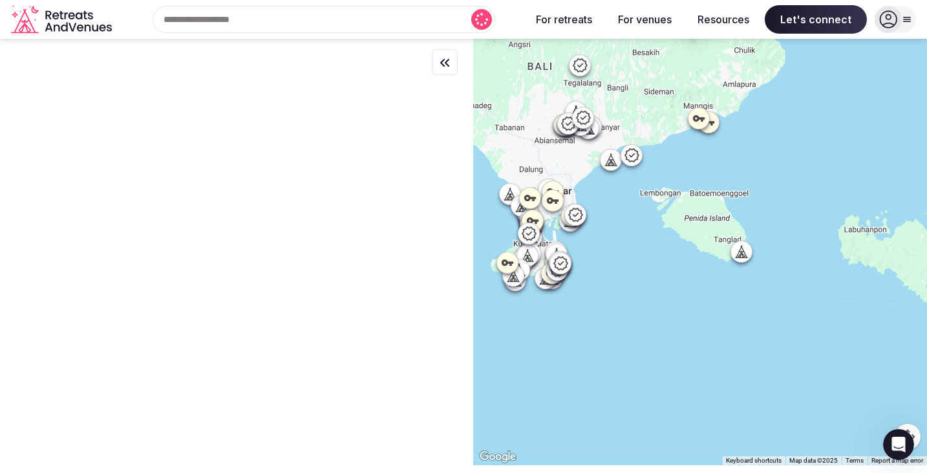
drag, startPoint x: 584, startPoint y: 220, endPoint x: 669, endPoint y: 222, distance: 85.4
click at [670, 222] on div at bounding box center [700, 252] width 454 height 426
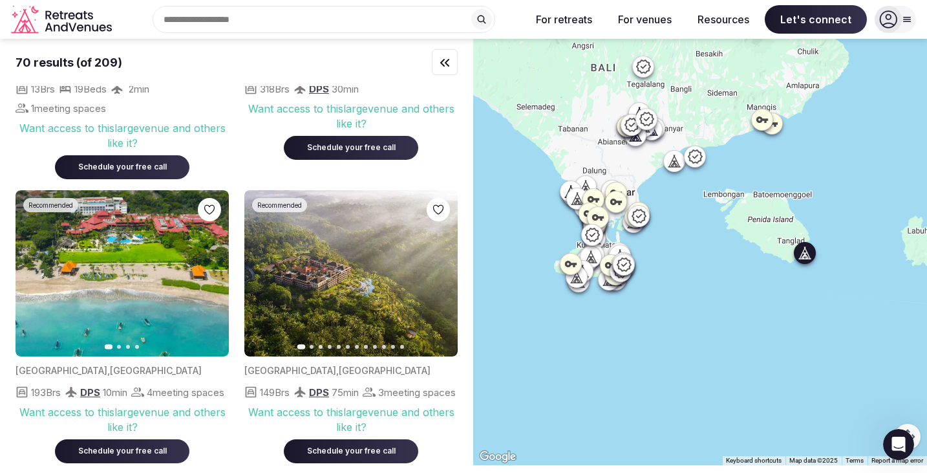
scroll to position [206, 0]
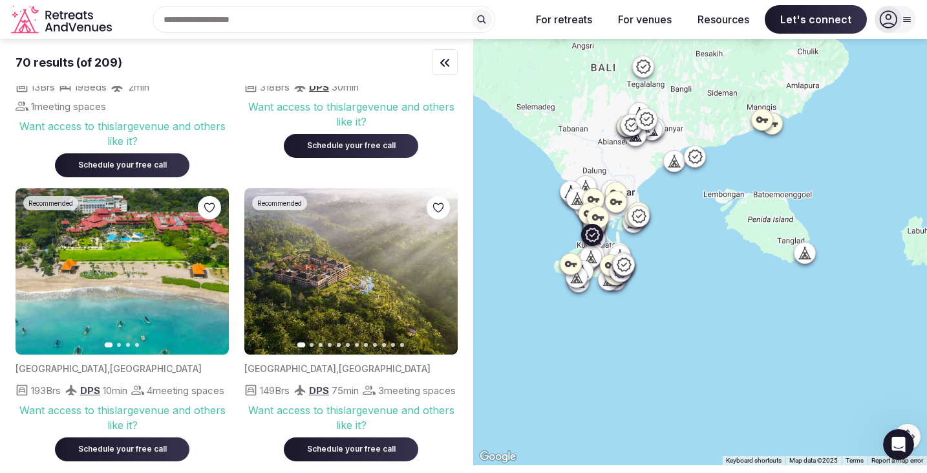
click at [178, 281] on img at bounding box center [122, 271] width 213 height 166
click at [105, 323] on img at bounding box center [122, 271] width 213 height 166
click at [36, 374] on div "[GEOGRAPHIC_DATA] , [GEOGRAPHIC_DATA] 193 Brs DPS 10 min 4 meeting spaces Want …" at bounding box center [122, 407] width 213 height 107
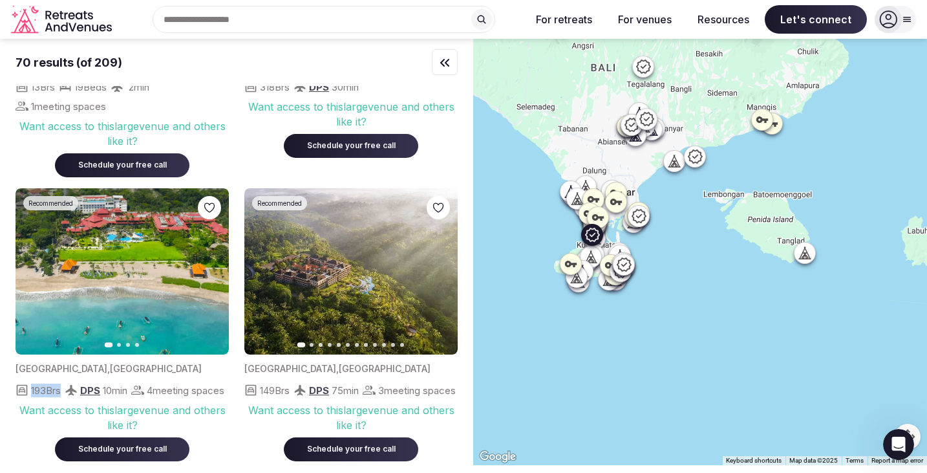
click at [36, 374] on div "[GEOGRAPHIC_DATA] , [GEOGRAPHIC_DATA] 193 Brs DPS 10 min 4 meeting spaces Want …" at bounding box center [122, 407] width 213 height 107
click at [41, 398] on div "193 Brs DPS 10 min 4 meeting spaces" at bounding box center [122, 390] width 213 height 16
click at [71, 19] on icon "Retreats and Venues company logo" at bounding box center [62, 19] width 103 height 29
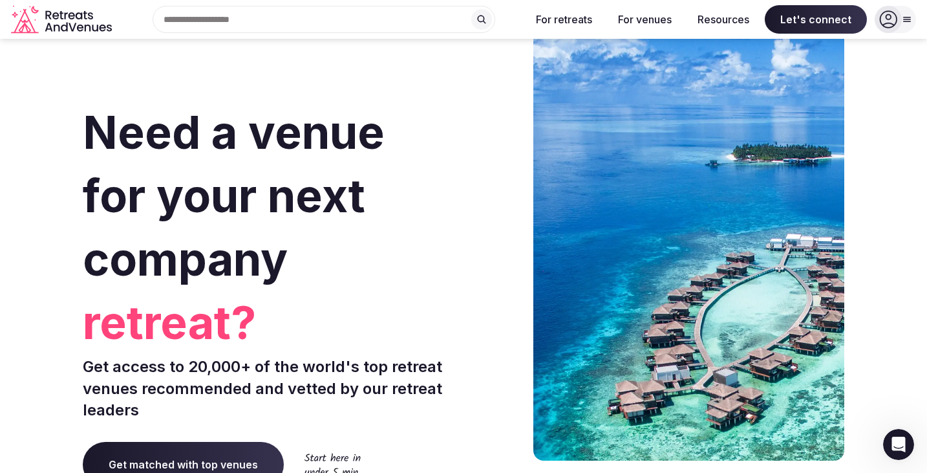
click at [255, 17] on div "Recent searches [GEOGRAPHIC_DATA], [GEOGRAPHIC_DATA] Search Popular Destination…" at bounding box center [318, 19] width 403 height 27
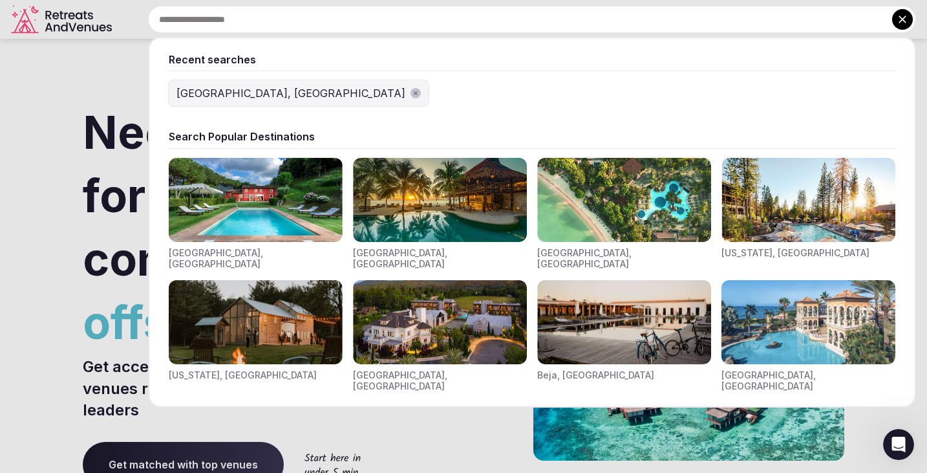
click at [215, 96] on div "[GEOGRAPHIC_DATA], [GEOGRAPHIC_DATA]" at bounding box center [291, 93] width 229 height 16
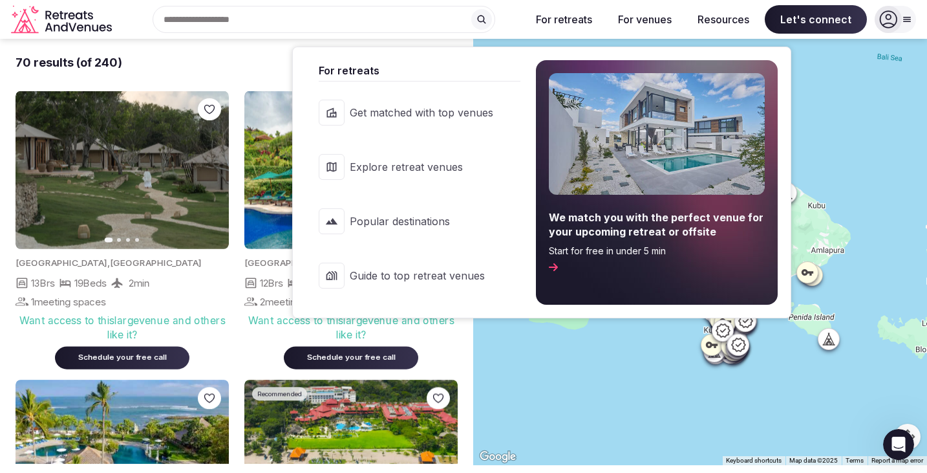
click at [584, 21] on button "For retreats" at bounding box center [564, 19] width 77 height 28
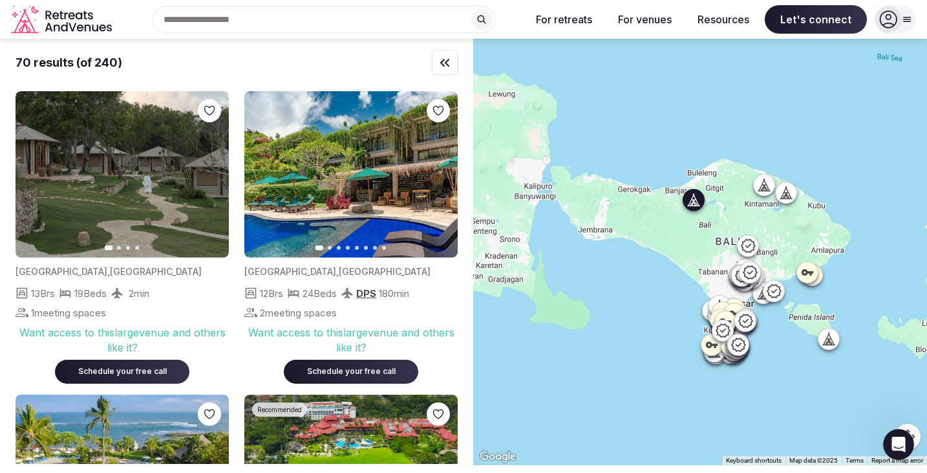
click at [310, 184] on img at bounding box center [350, 174] width 213 height 166
click at [737, 340] on icon at bounding box center [739, 345] width 16 height 16
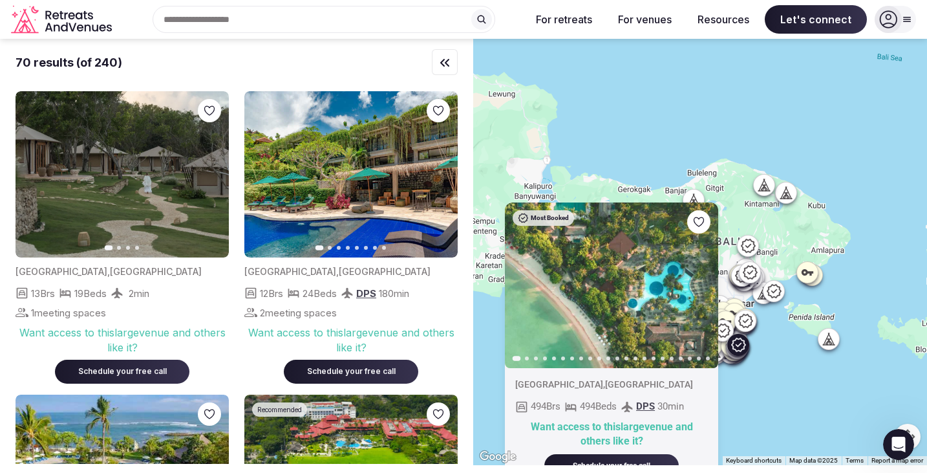
click at [574, 405] on icon at bounding box center [571, 406] width 11 height 8
click at [570, 427] on div "Want access to this large venue and others like it?" at bounding box center [611, 433] width 193 height 29
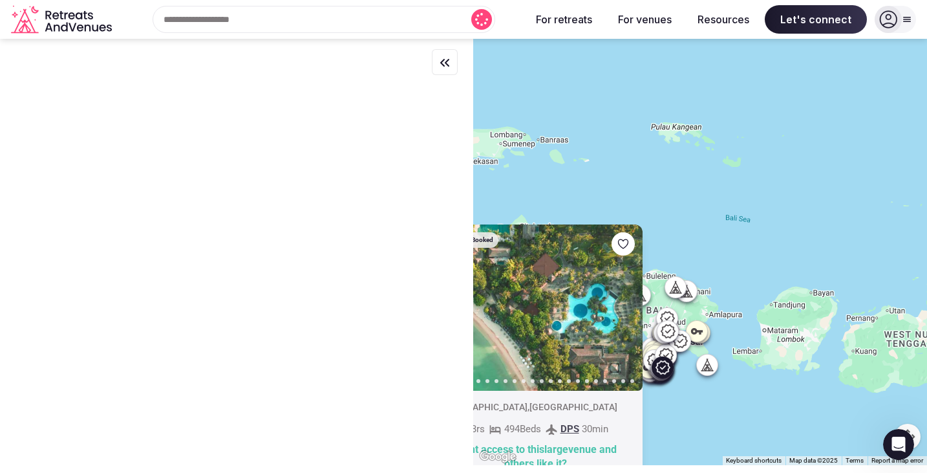
click at [693, 230] on div "Most Booked Previous slide Next slide [GEOGRAPHIC_DATA] , [GEOGRAPHIC_DATA] 494…" at bounding box center [700, 252] width 454 height 426
